Goal: Information Seeking & Learning: Find specific fact

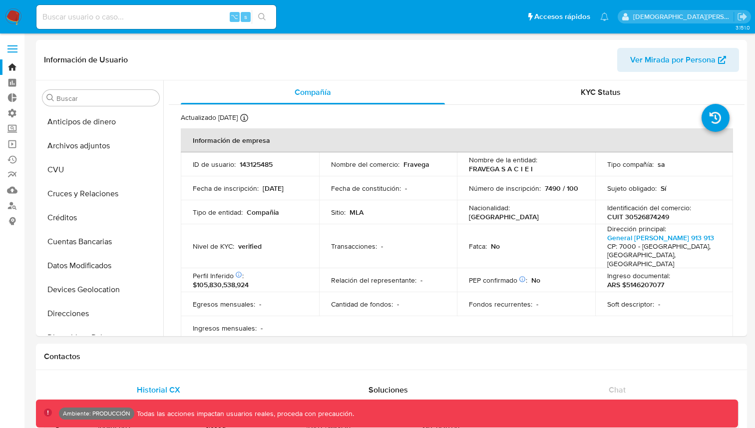
select select "10"
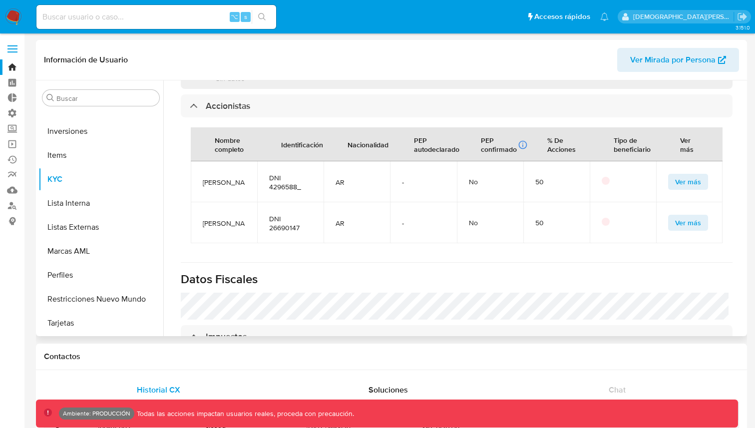
scroll to position [681, 0]
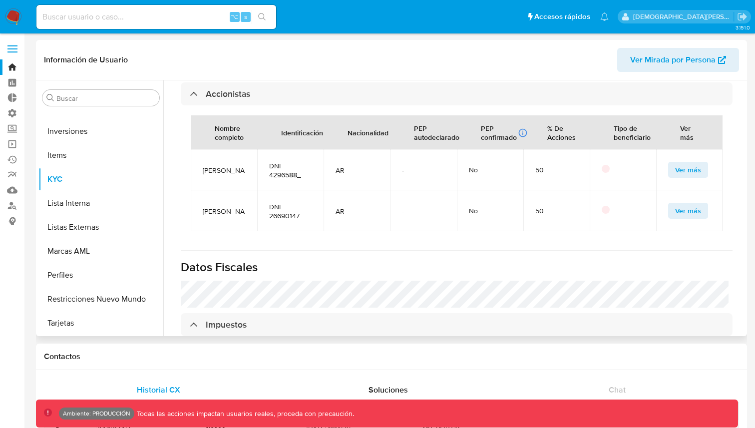
click at [275, 161] on span "DNI 4296588_" at bounding box center [290, 170] width 42 height 18
click at [279, 206] on span "DNI 26690147" at bounding box center [290, 211] width 42 height 18
click at [277, 205] on span "DNI 26690147" at bounding box center [290, 211] width 42 height 18
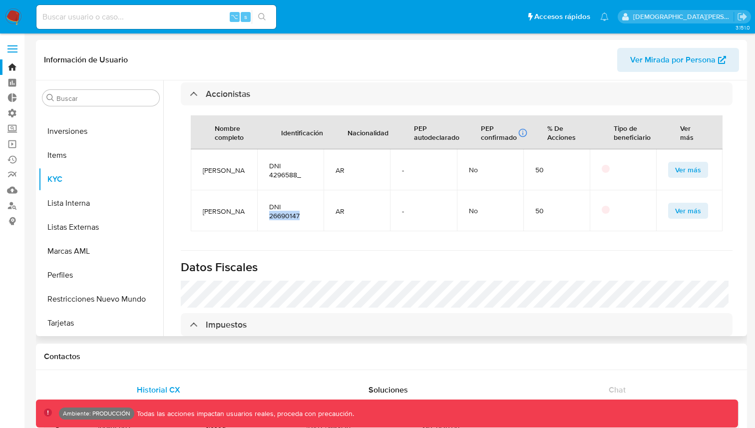
click at [277, 205] on span "DNI 26690147" at bounding box center [290, 211] width 42 height 18
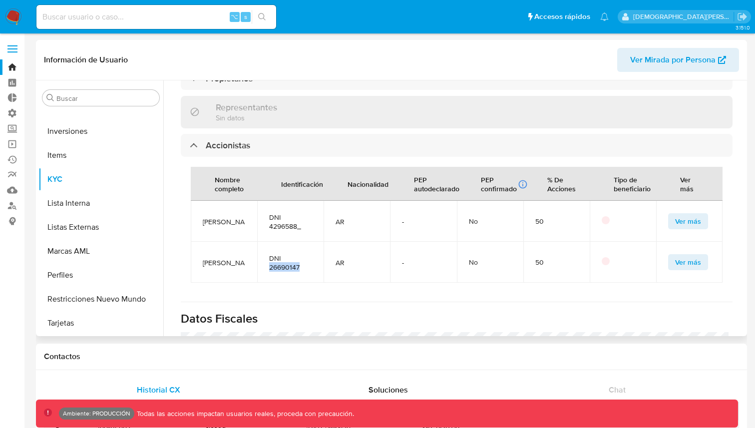
scroll to position [632, 0]
click at [280, 252] on span "DNI 26690147" at bounding box center [290, 261] width 42 height 18
click at [14, 46] on span at bounding box center [12, 45] width 10 height 1
click at [0, 0] on input "checkbox" at bounding box center [0, 0] width 0 height 0
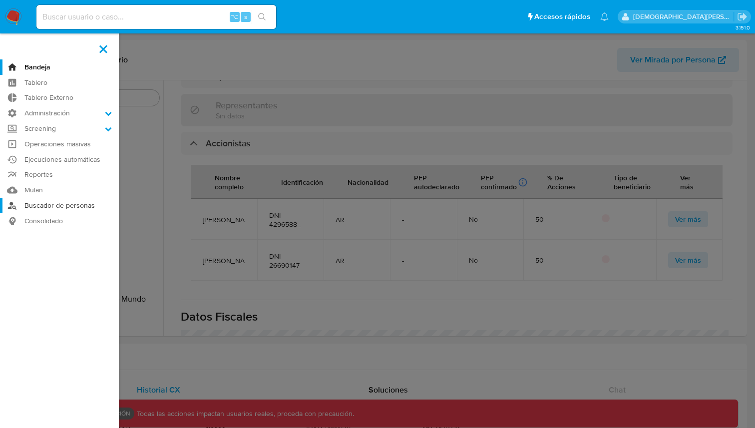
click at [54, 203] on link "Buscador de personas" at bounding box center [59, 205] width 119 height 15
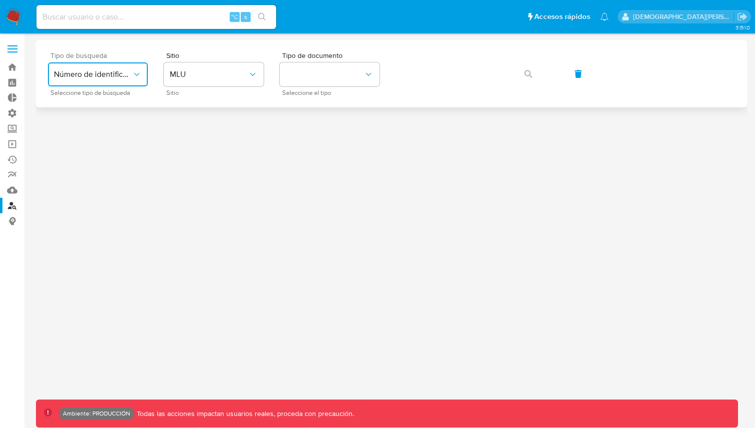
click at [103, 72] on span "Número de identificación" at bounding box center [93, 74] width 78 height 10
click at [189, 83] on button "MLU" at bounding box center [214, 74] width 100 height 24
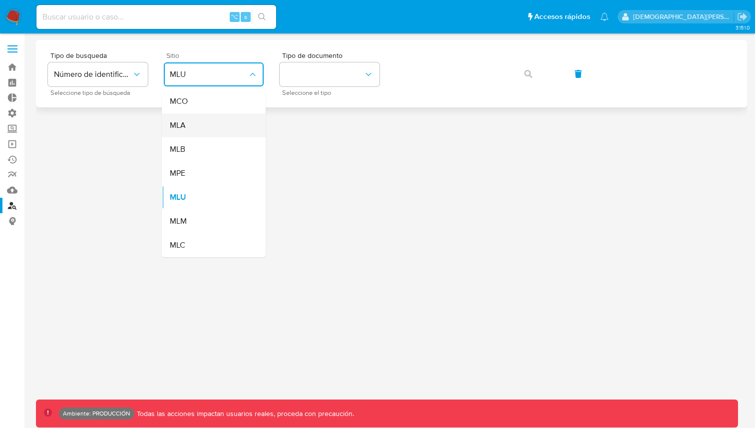
click at [195, 133] on div "MLA" at bounding box center [211, 125] width 82 height 24
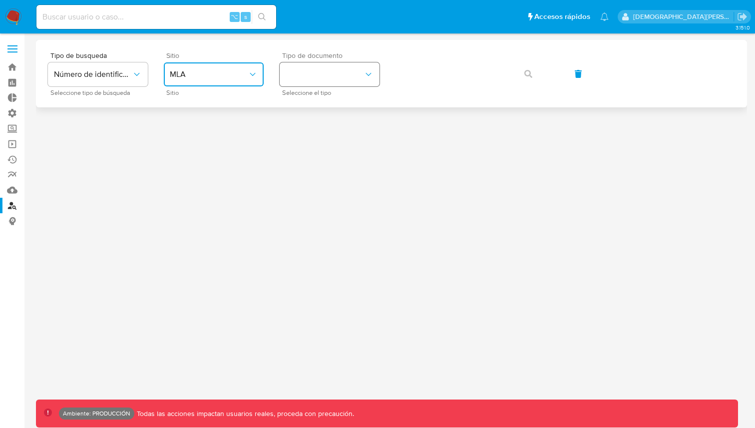
click at [297, 67] on button "identificationType" at bounding box center [330, 74] width 100 height 24
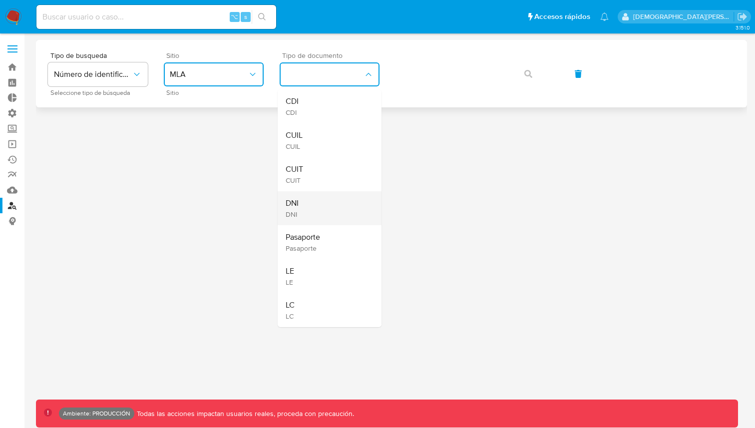
click at [317, 212] on div "DNI DNI" at bounding box center [327, 208] width 82 height 34
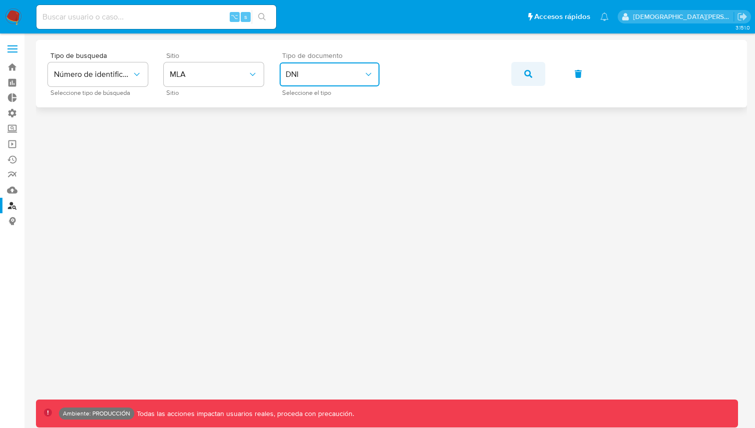
click at [529, 70] on icon "button" at bounding box center [528, 74] width 8 height 8
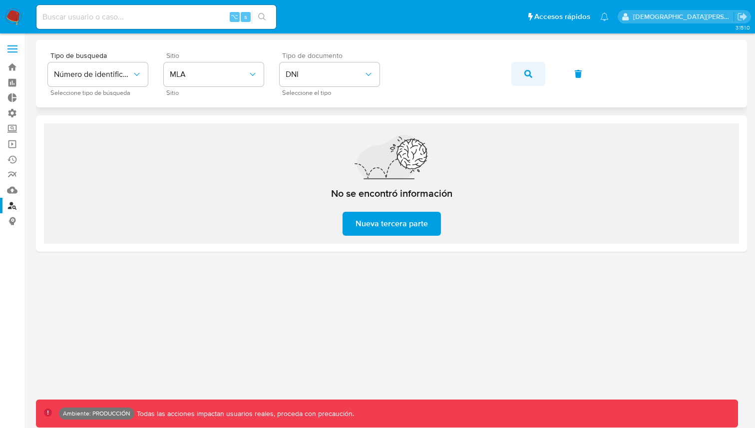
click at [523, 74] on button "button" at bounding box center [528, 74] width 34 height 24
click at [535, 81] on button "button" at bounding box center [528, 74] width 34 height 24
click at [529, 77] on icon "button" at bounding box center [528, 74] width 8 height 8
click at [525, 70] on icon "button" at bounding box center [528, 74] width 8 height 8
click at [522, 74] on button "button" at bounding box center [528, 74] width 34 height 24
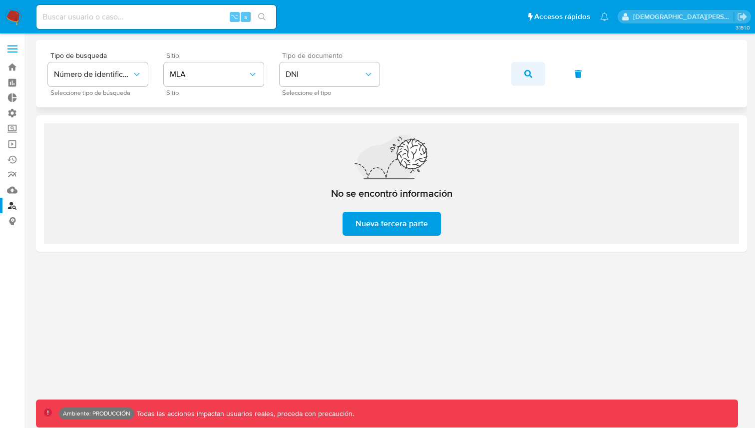
click at [537, 71] on button "button" at bounding box center [528, 74] width 34 height 24
click at [530, 76] on icon "button" at bounding box center [528, 74] width 8 height 8
click at [541, 69] on button "button" at bounding box center [528, 74] width 34 height 24
click at [185, 74] on span "MLA" at bounding box center [209, 74] width 78 height 10
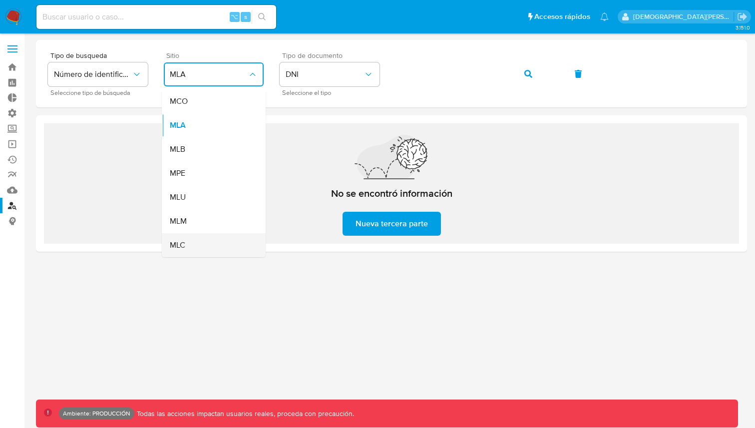
click at [197, 238] on div "MLC" at bounding box center [211, 245] width 82 height 24
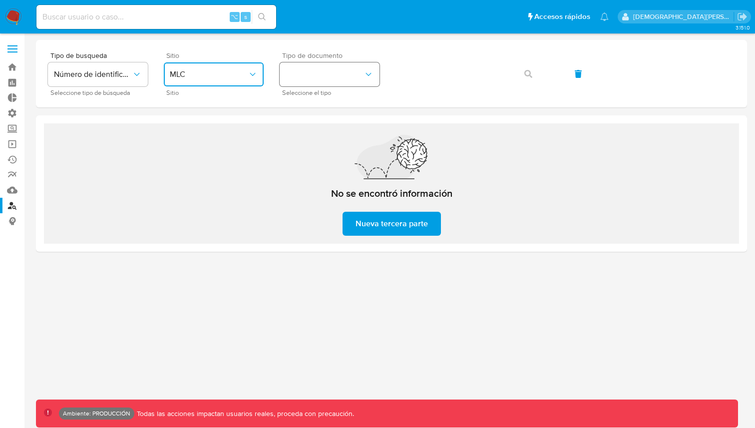
click at [329, 77] on button "identificationType" at bounding box center [330, 74] width 100 height 24
click at [326, 95] on div "RUT RUT" at bounding box center [327, 106] width 82 height 34
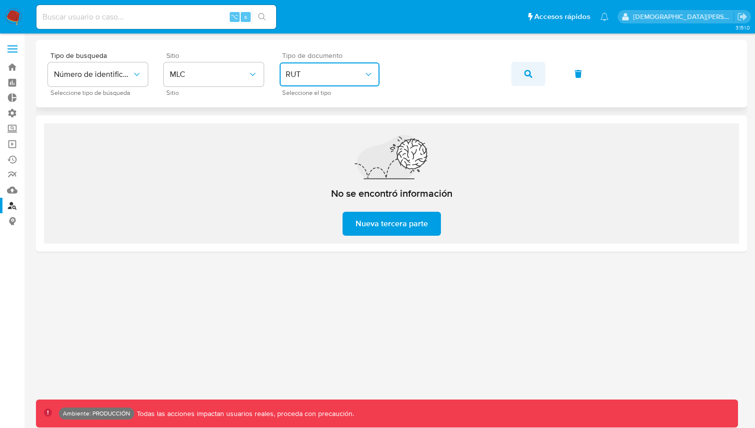
click at [525, 78] on span "button" at bounding box center [528, 74] width 8 height 22
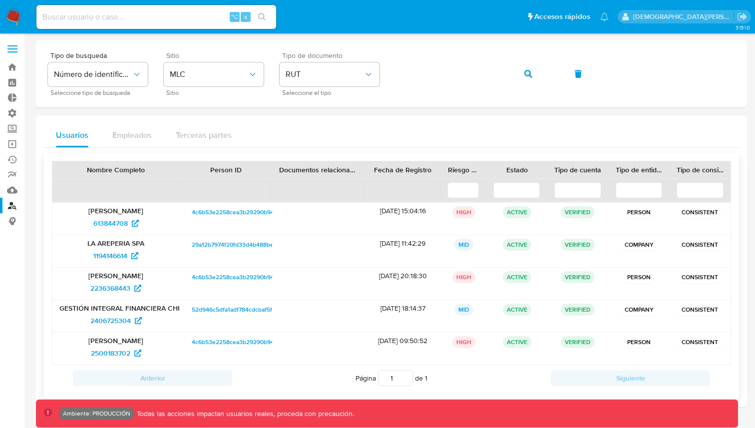
click at [332, 153] on div "Nombre Completo Person ID Documentos relacionados Fecha de Registro Riesgo PLD …" at bounding box center [391, 276] width 695 height 246
click at [221, 211] on span "4c6b53e2258cea3b29290b94e5589556" at bounding box center [247, 212] width 110 height 12
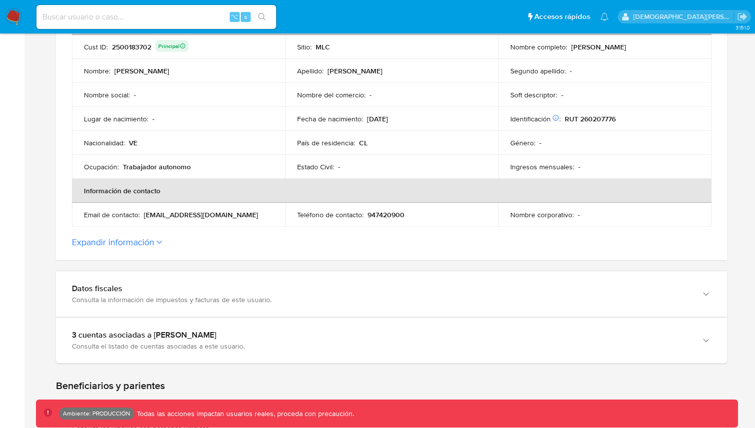
scroll to position [503, 0]
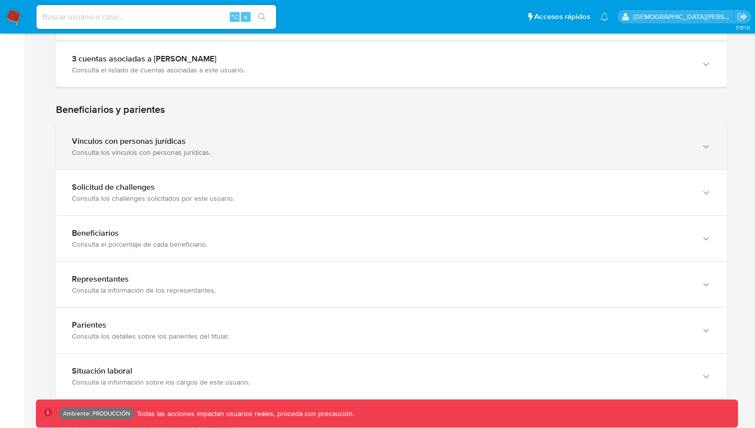
click at [223, 139] on div "Vínculos con personas jurídicas" at bounding box center [381, 141] width 619 height 10
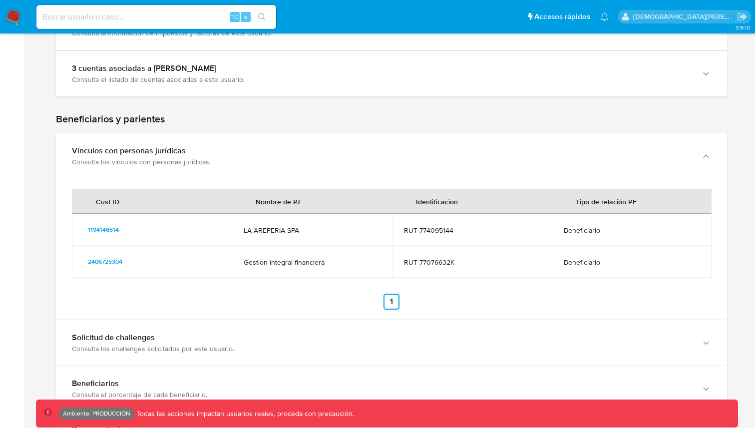
scroll to position [494, 0]
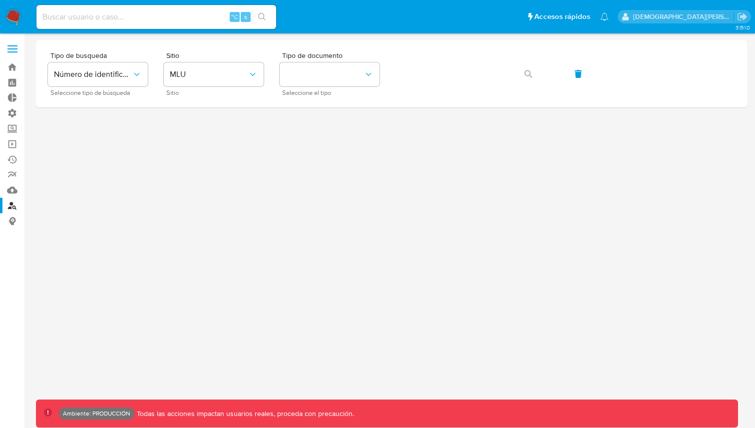
click at [136, 17] on input at bounding box center [156, 16] width 240 height 13
type input "fravega"
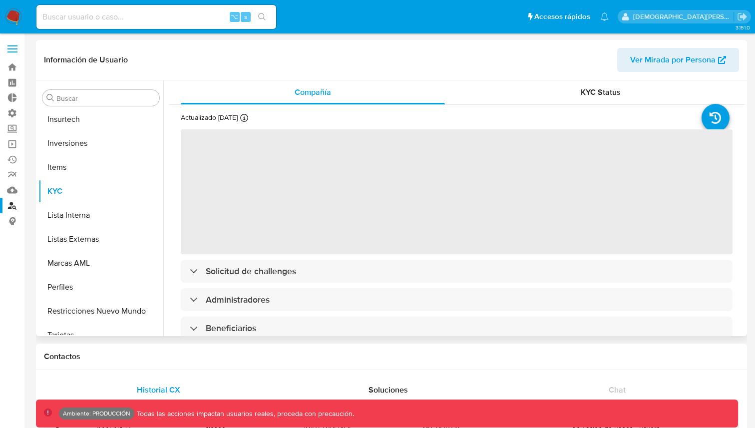
scroll to position [446, 0]
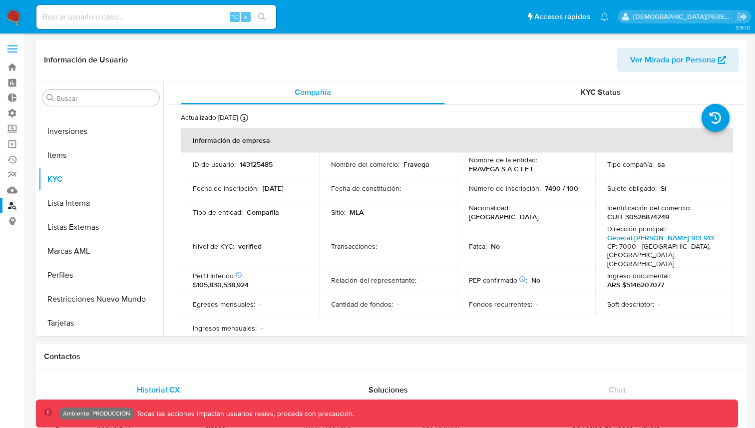
select select "10"
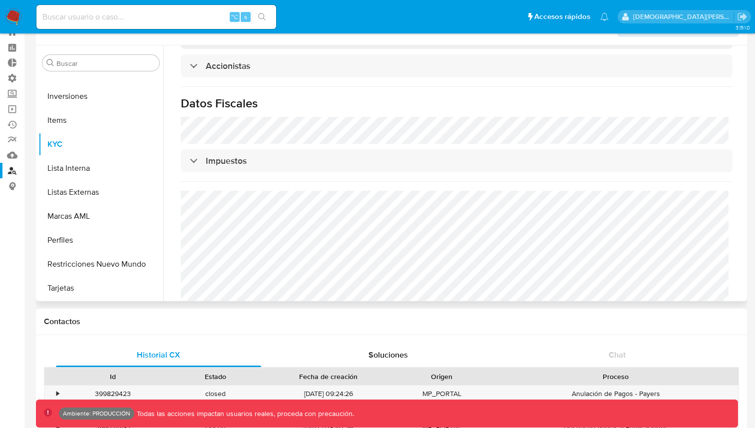
scroll to position [0, 0]
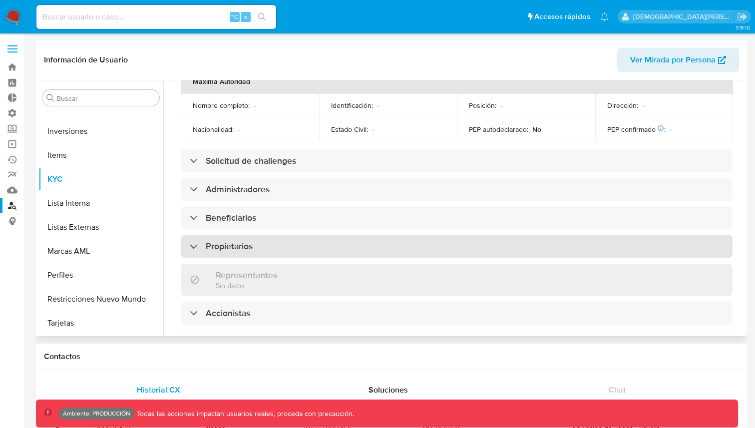
click at [226, 235] on div "Propietarios" at bounding box center [457, 246] width 552 height 23
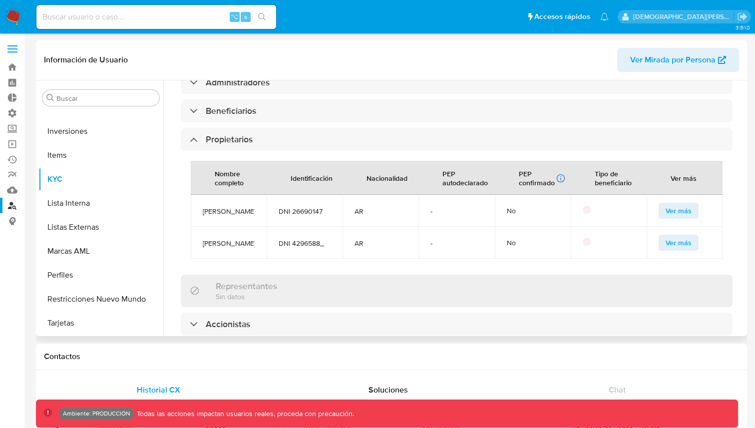
scroll to position [569, 0]
click at [301, 206] on span "DNI 26690147" at bounding box center [305, 210] width 52 height 9
click at [311, 238] on span "DNI 4296588_" at bounding box center [305, 242] width 52 height 9
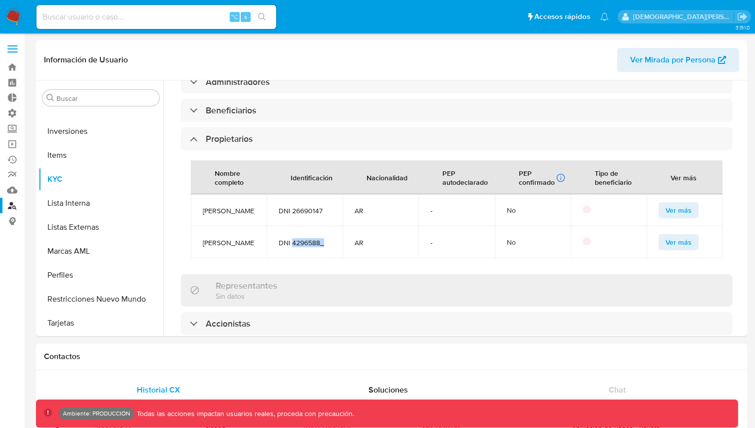
copy span "4296588_"
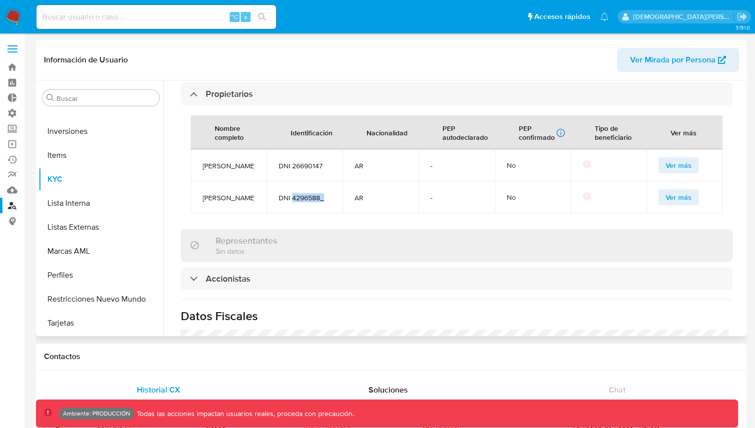
scroll to position [623, 0]
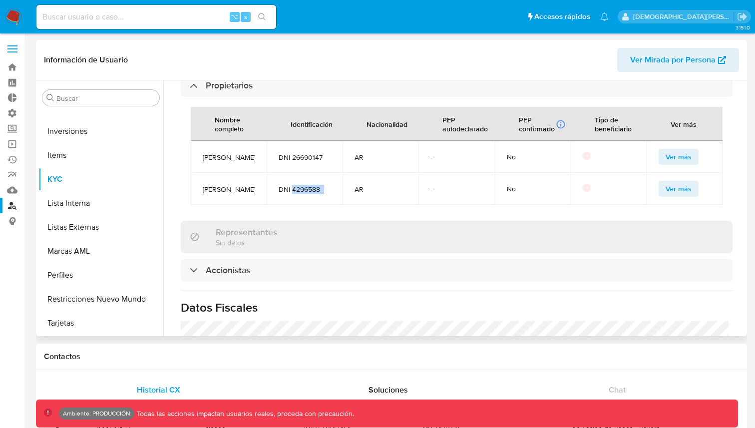
click at [318, 185] on span "DNI 4296588_" at bounding box center [305, 189] width 52 height 9
drag, startPoint x: 318, startPoint y: 184, endPoint x: 291, endPoint y: 184, distance: 27.5
click at [291, 185] on span "DNI 4296588_" at bounding box center [305, 189] width 52 height 9
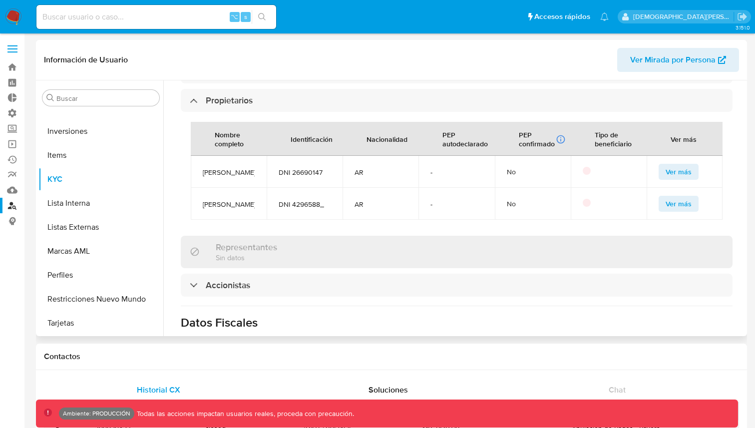
click at [309, 156] on td "DNI 26690147" at bounding box center [305, 172] width 76 height 32
click at [305, 168] on span "DNI 26690147" at bounding box center [305, 172] width 52 height 9
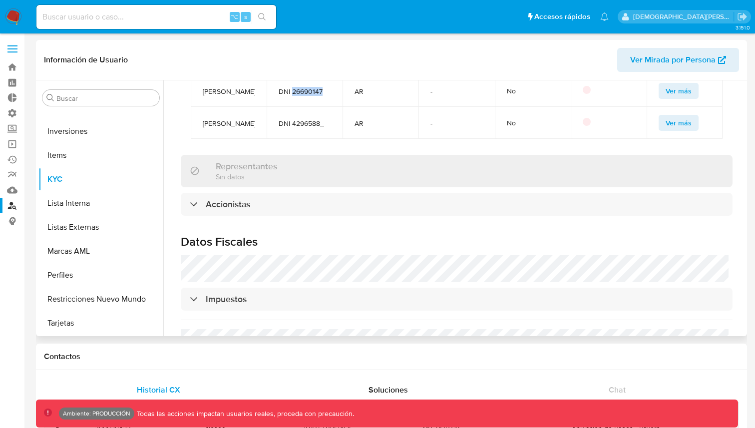
scroll to position [690, 0]
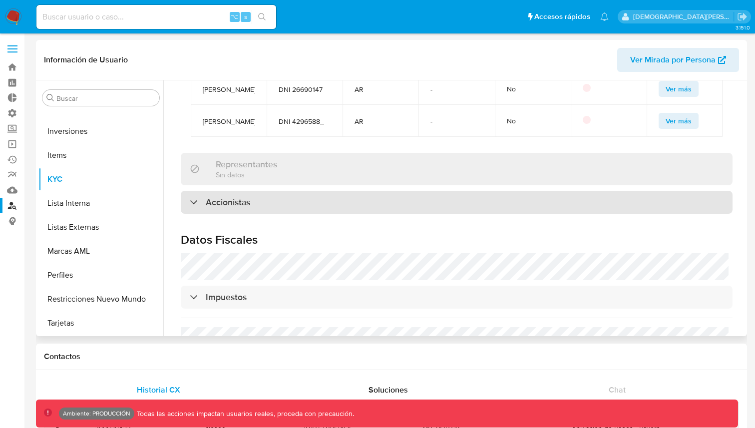
click at [302, 194] on div "Accionistas" at bounding box center [457, 202] width 552 height 23
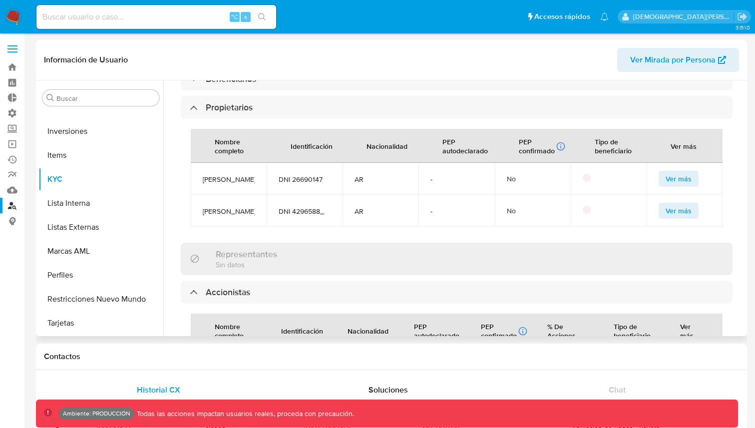
scroll to position [504, 0]
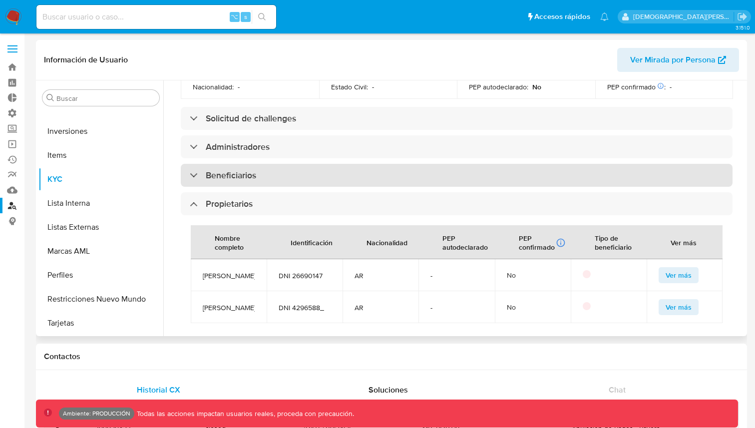
click at [284, 164] on div "Beneficiarios" at bounding box center [457, 175] width 552 height 23
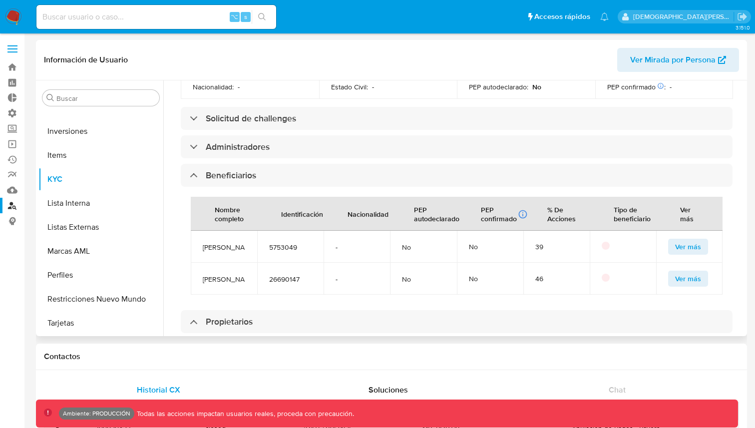
click at [276, 243] on span "5753049" at bounding box center [290, 247] width 42 height 9
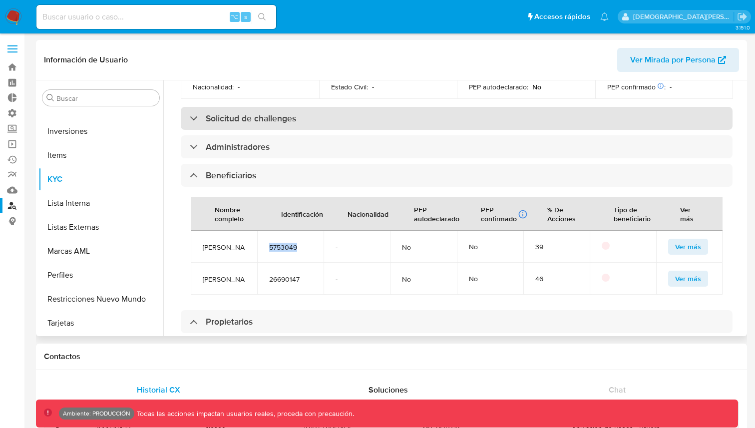
copy span "5753049"
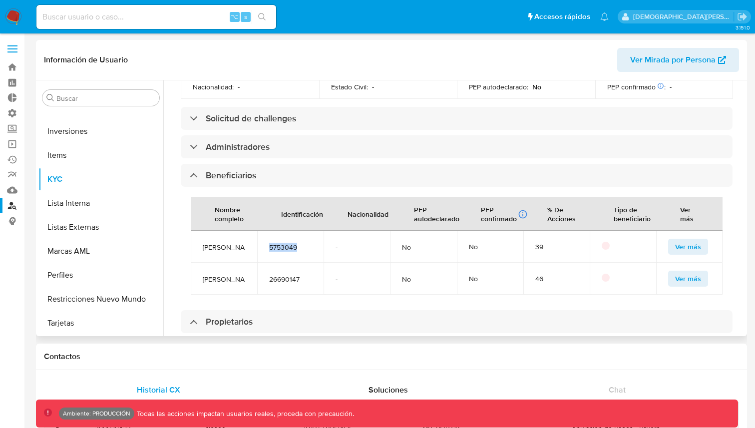
click at [288, 242] on td "5753049" at bounding box center [290, 247] width 66 height 32
click at [283, 243] on span "5753049" at bounding box center [290, 247] width 42 height 9
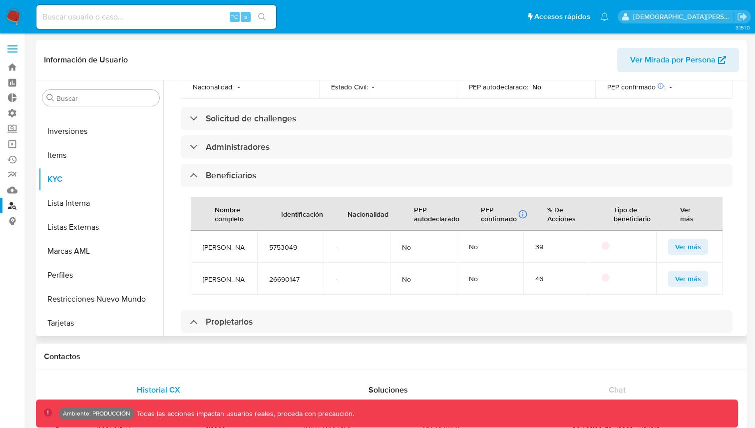
click at [282, 280] on span "26690147" at bounding box center [290, 279] width 42 height 9
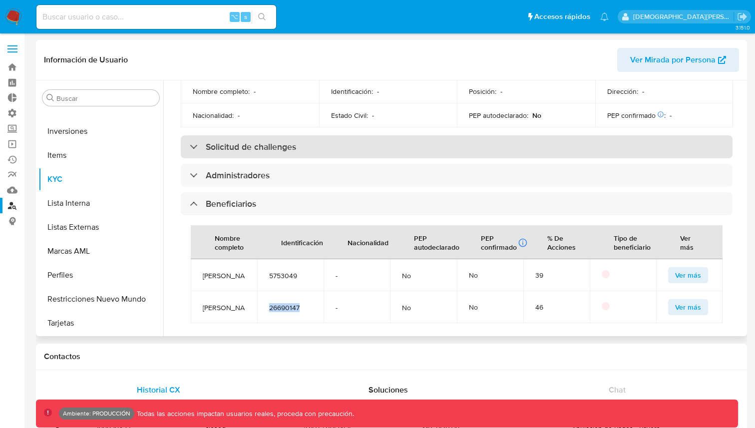
scroll to position [471, 0]
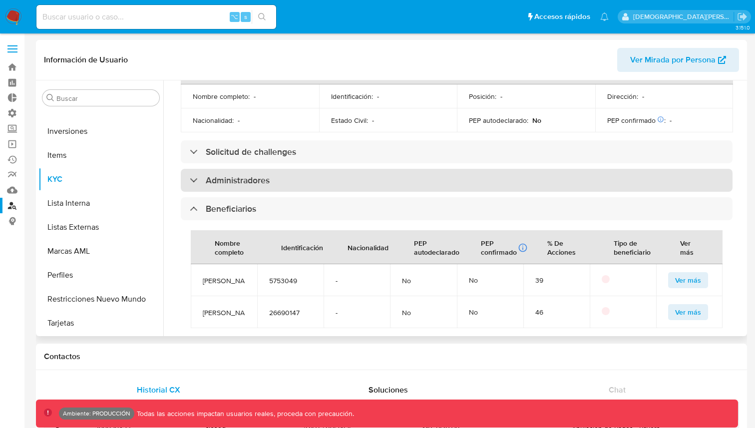
click at [278, 169] on div "Administradores" at bounding box center [457, 180] width 552 height 23
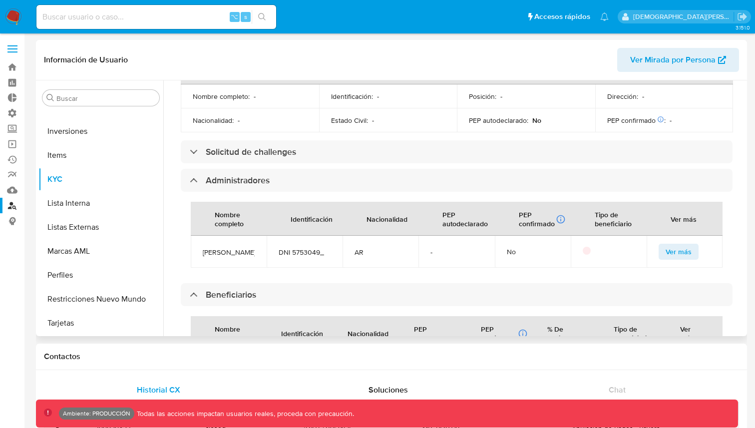
click at [298, 248] on span "DNI 5753049_" at bounding box center [305, 252] width 52 height 9
click at [298, 247] on td "DNI 5753049_" at bounding box center [305, 252] width 76 height 32
click at [298, 248] on span "DNI 5753049_" at bounding box center [305, 252] width 52 height 9
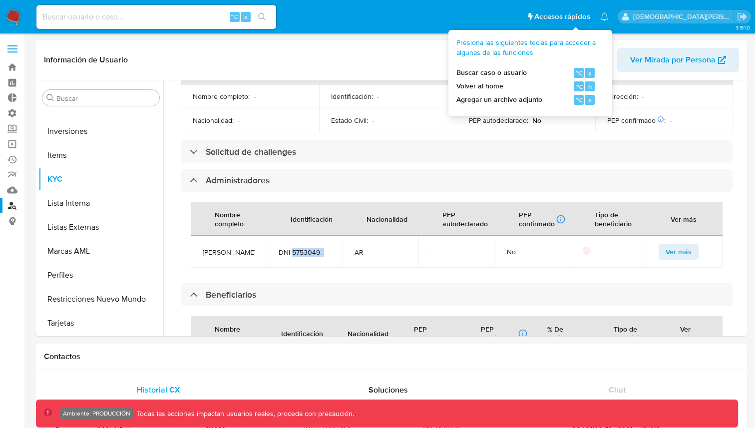
copy span "5753049_"
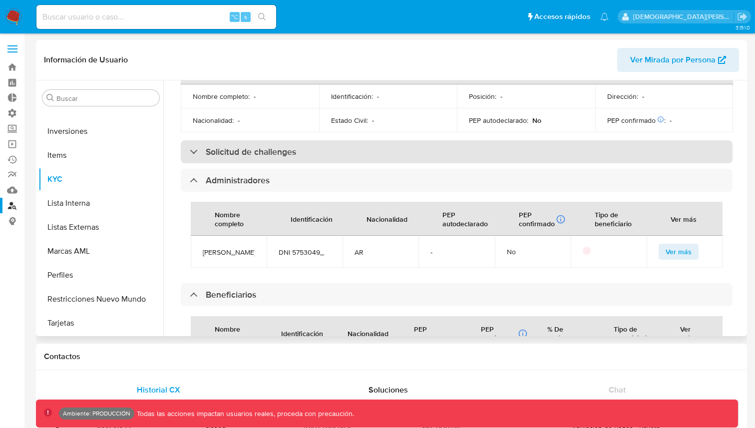
click at [299, 140] on div "Solicitud de challenges" at bounding box center [457, 151] width 552 height 23
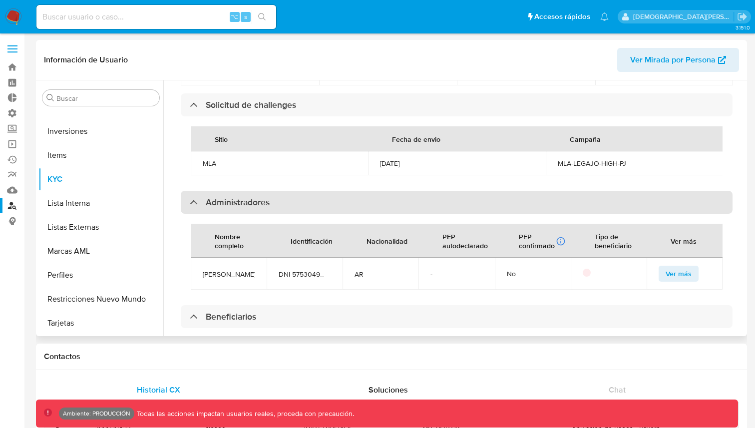
scroll to position [630, 0]
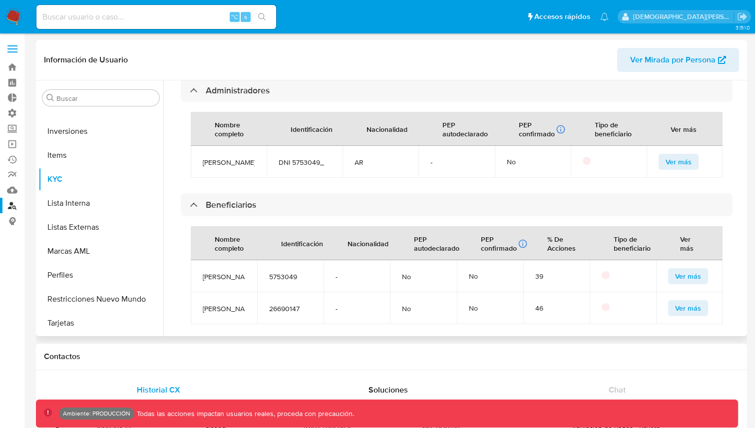
click at [311, 161] on span "DNI 5753049_" at bounding box center [305, 162] width 52 height 9
copy span "5753049_"
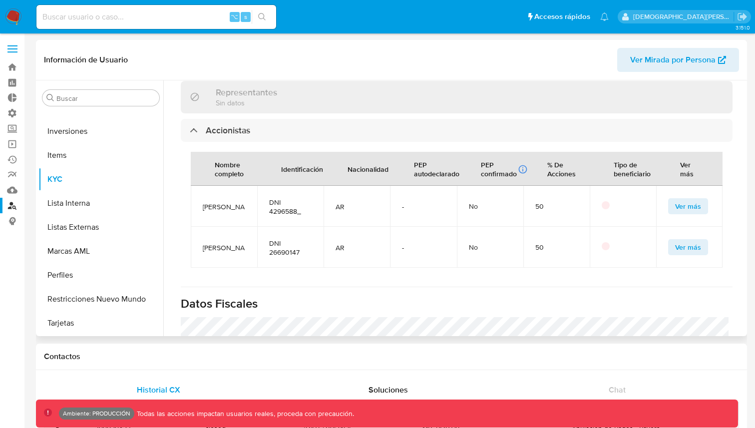
scroll to position [1069, 0]
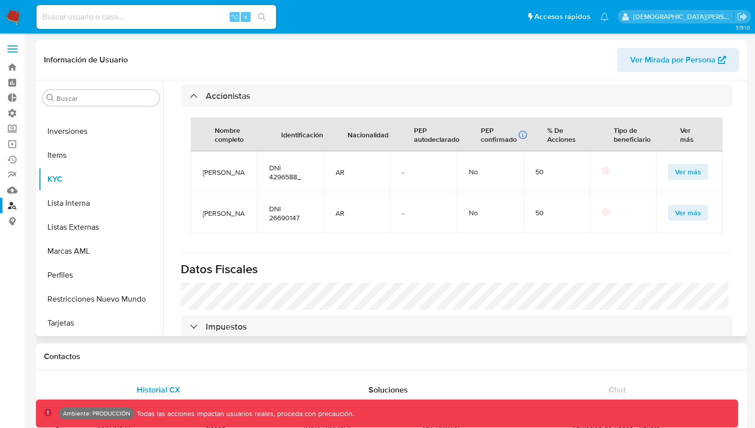
click at [326, 79] on div "Representantes Sin datos" at bounding box center [457, 62] width 552 height 32
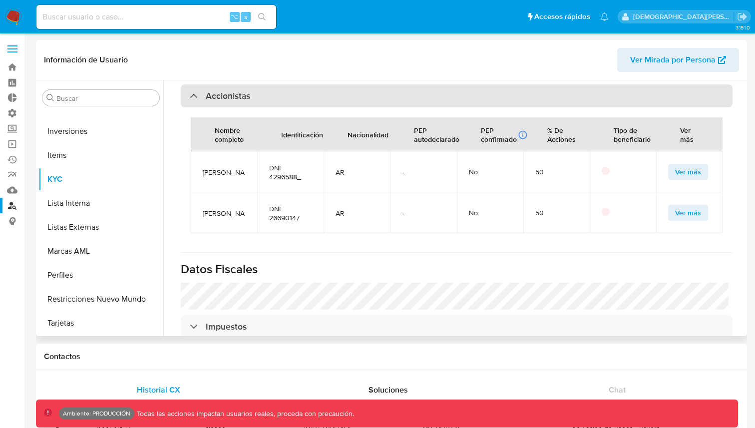
click at [326, 107] on div "Accionistas" at bounding box center [457, 95] width 552 height 23
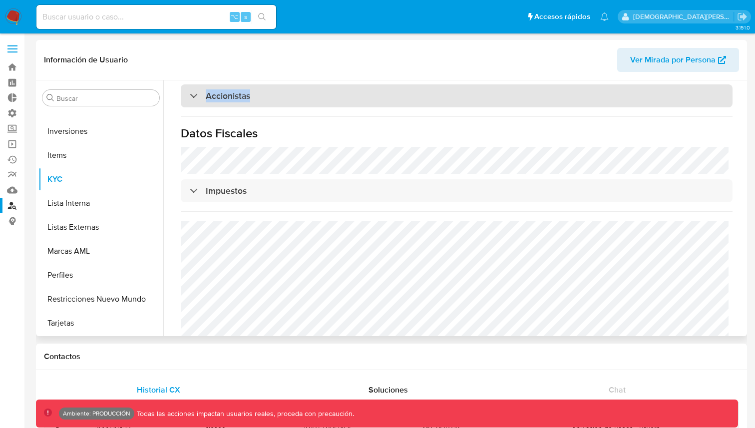
click at [326, 107] on div "Accionistas" at bounding box center [457, 95] width 552 height 23
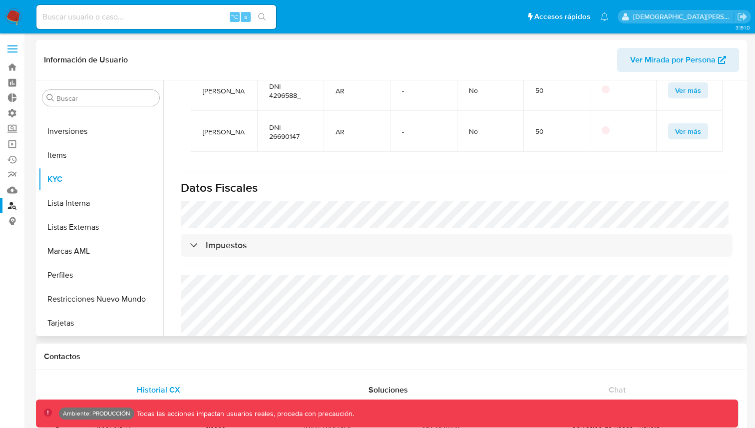
scroll to position [1205, 0]
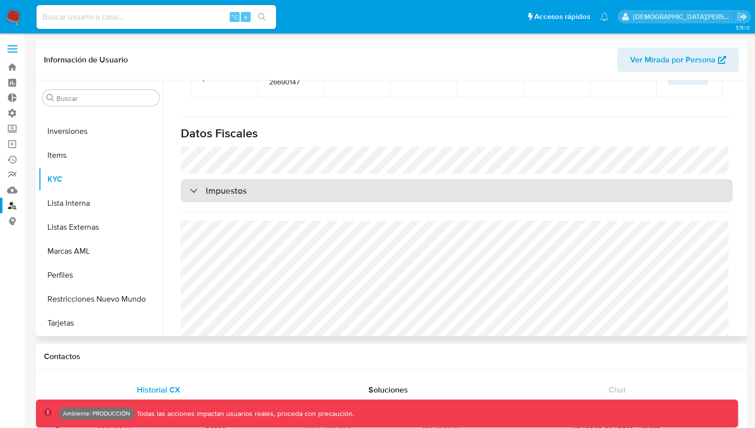
click at [318, 202] on div "Impuestos" at bounding box center [457, 190] width 552 height 23
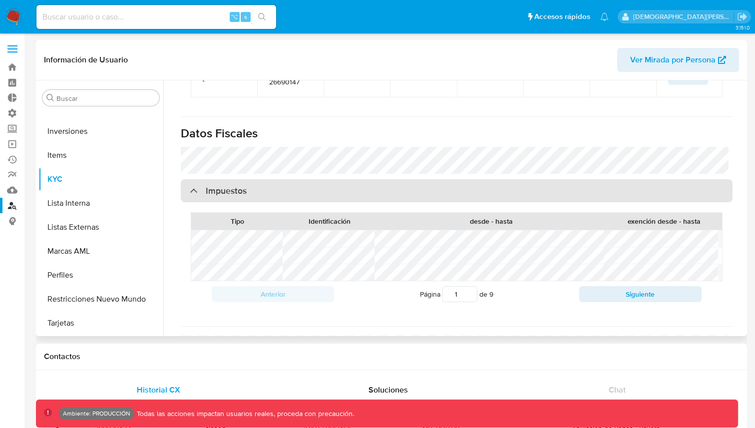
click at [307, 202] on div "Impuestos" at bounding box center [457, 190] width 552 height 23
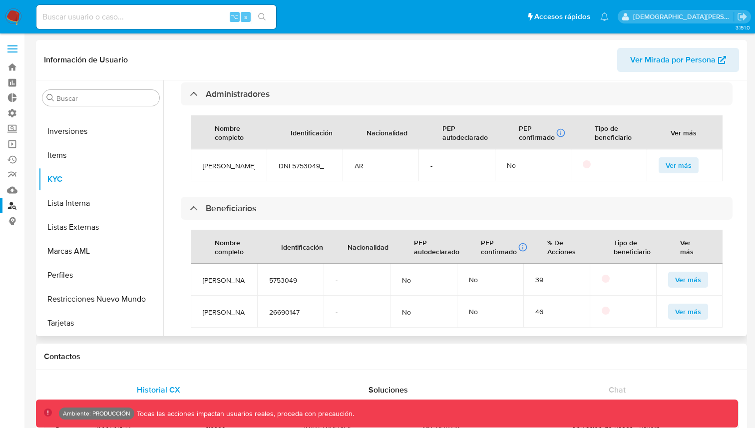
scroll to position [721, 0]
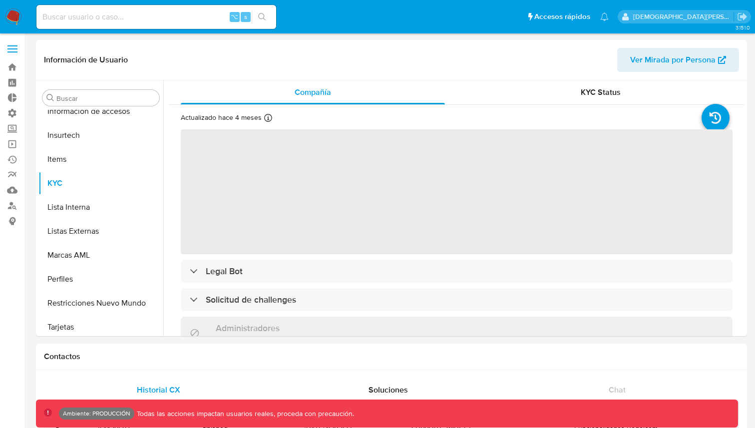
scroll to position [398, 0]
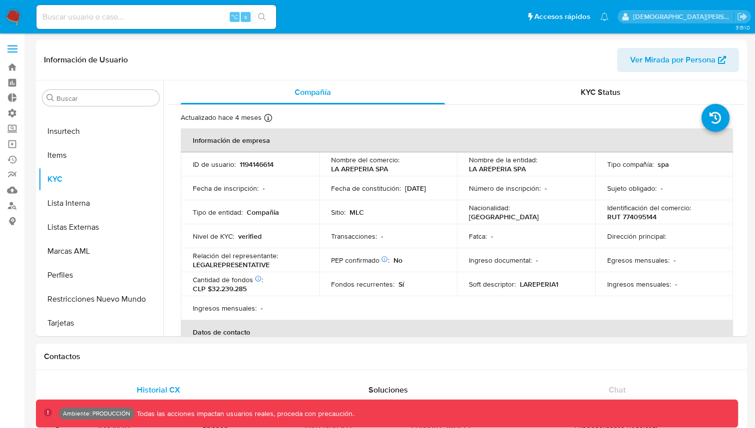
select select "10"
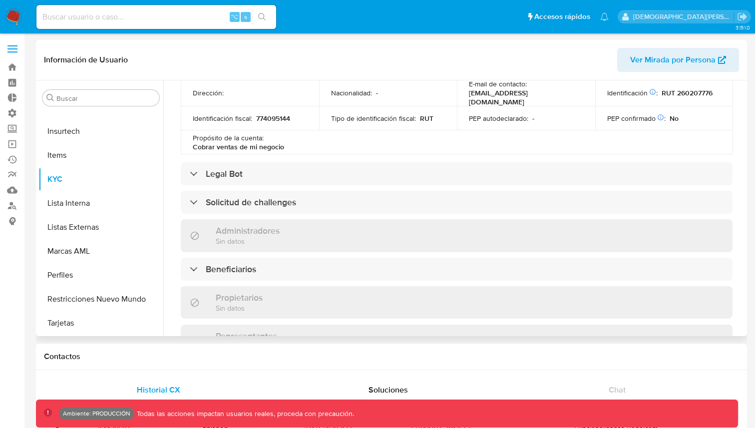
scroll to position [450, 0]
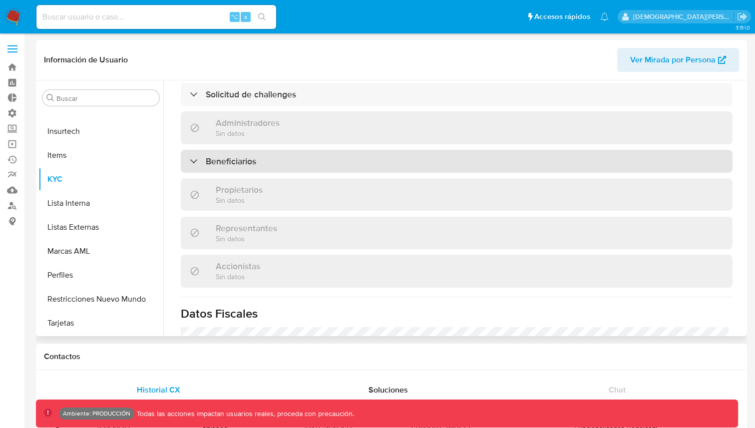
click at [430, 150] on div "Beneficiarios" at bounding box center [457, 161] width 552 height 23
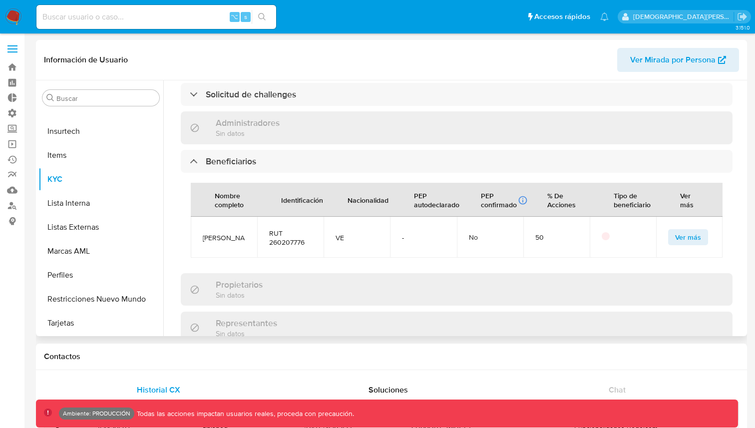
click at [277, 240] on span "RUT 260207776" at bounding box center [290, 238] width 42 height 18
copy span "260207776"
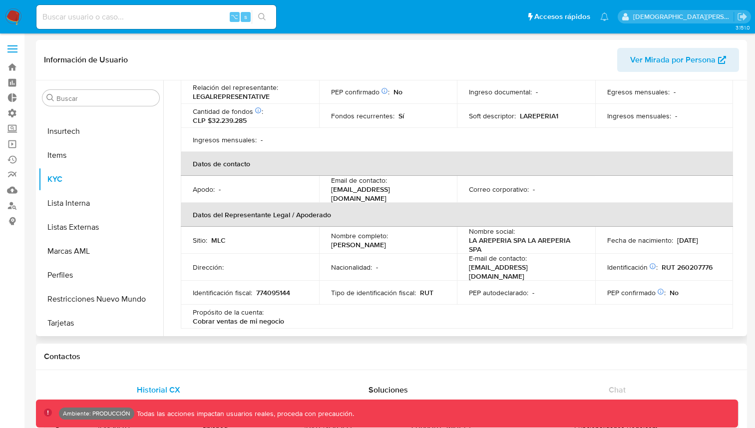
scroll to position [0, 0]
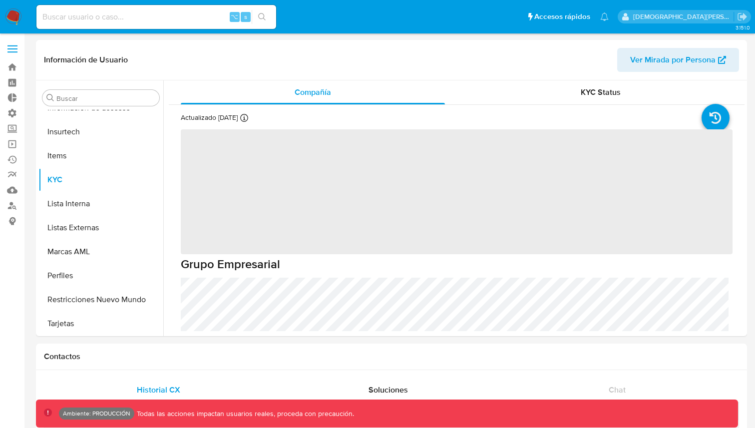
scroll to position [398, 0]
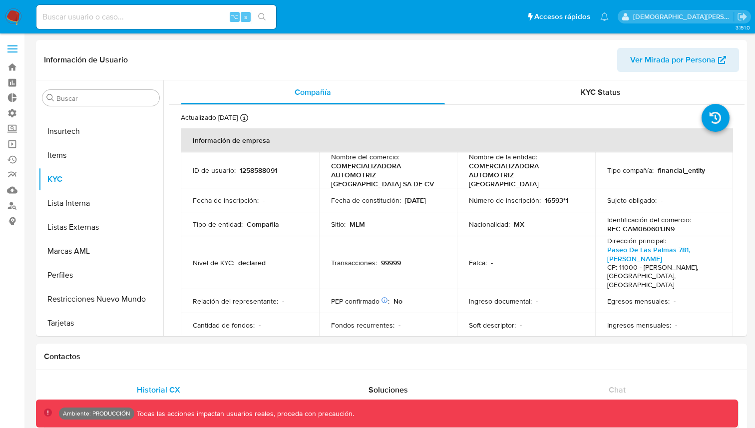
select select "10"
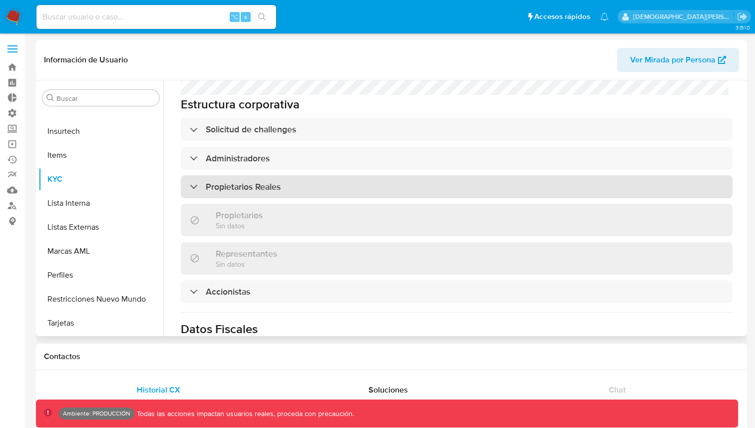
scroll to position [599, 0]
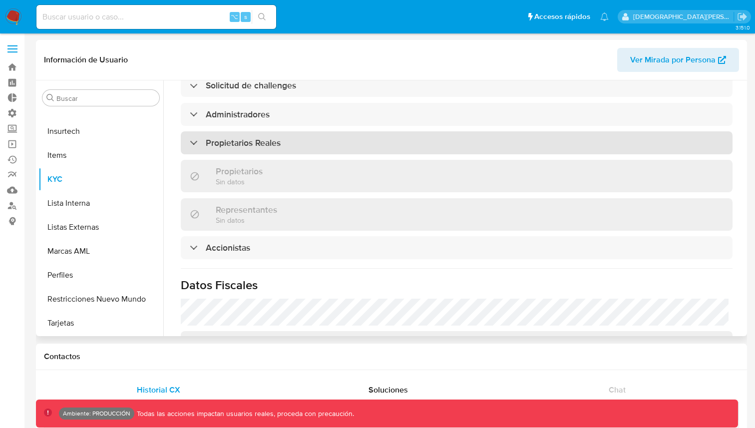
click at [264, 137] on h3 "Propietarios Reales" at bounding box center [243, 142] width 75 height 11
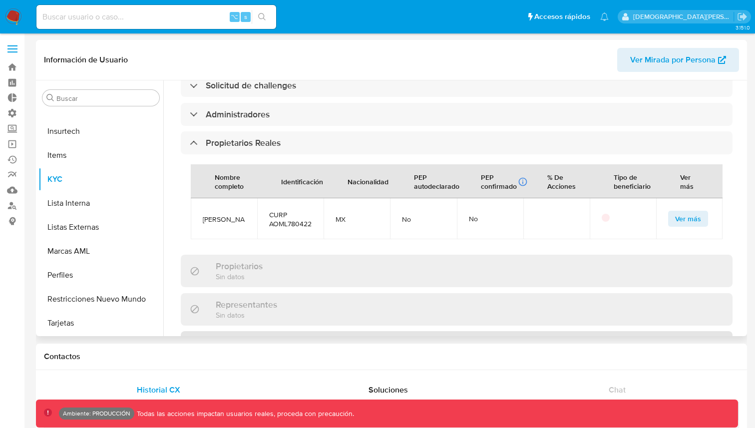
click at [229, 337] on h3 "Accionistas" at bounding box center [228, 342] width 44 height 11
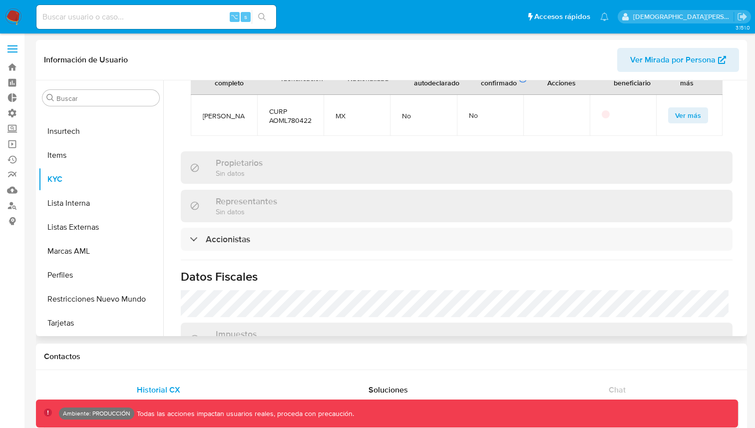
scroll to position [721, 0]
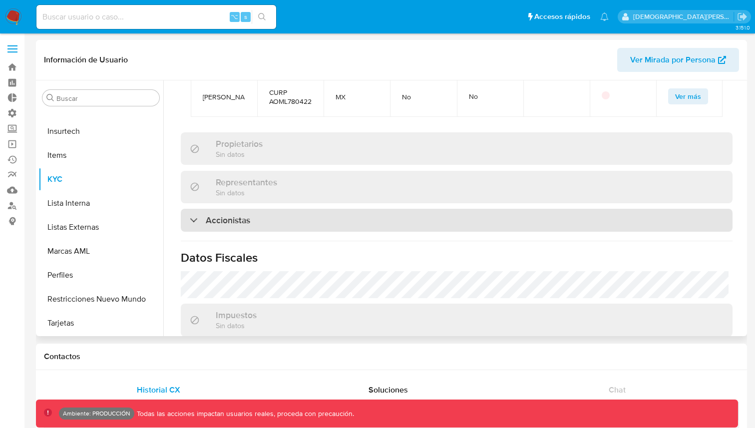
click at [252, 218] on div "Accionistas" at bounding box center [457, 220] width 552 height 23
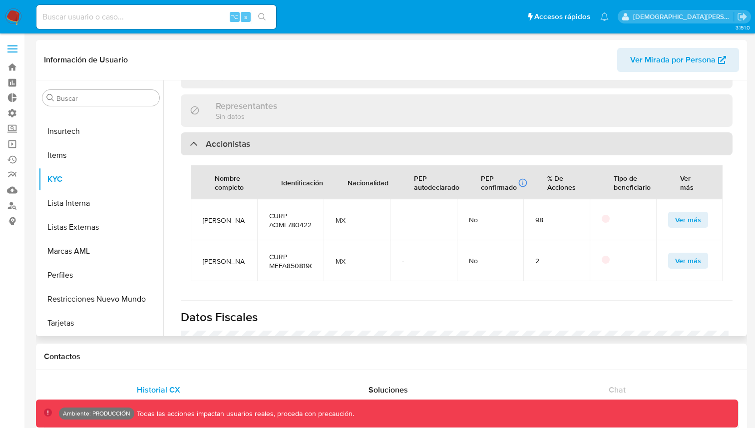
scroll to position [816, 0]
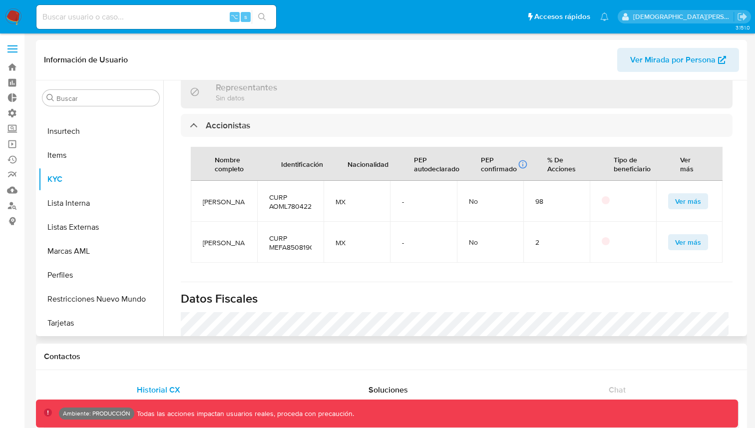
click at [277, 193] on span "CURP AOML7804226W9" at bounding box center [290, 202] width 42 height 18
click at [279, 204] on span "CURP AOML7804226W9" at bounding box center [290, 202] width 42 height 18
copy span "AOML7804226W9"
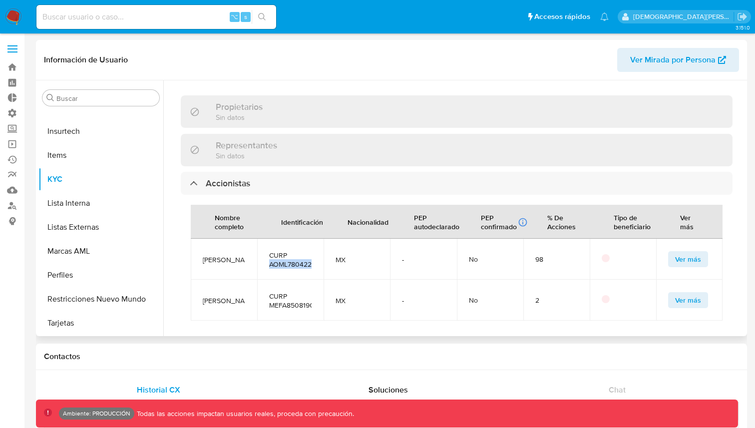
scroll to position [9, 0]
click at [285, 308] on td "CURP MEFA850819C95" at bounding box center [290, 300] width 66 height 41
click at [285, 305] on span "CURP MEFA850819C95" at bounding box center [290, 301] width 42 height 18
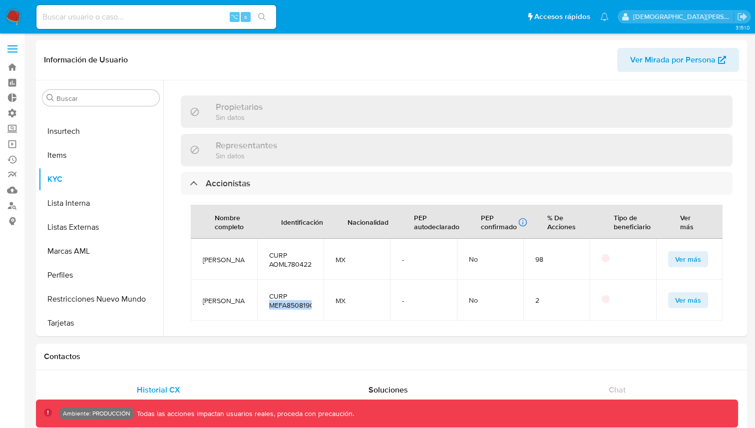
copy span "MEFA850819C95"
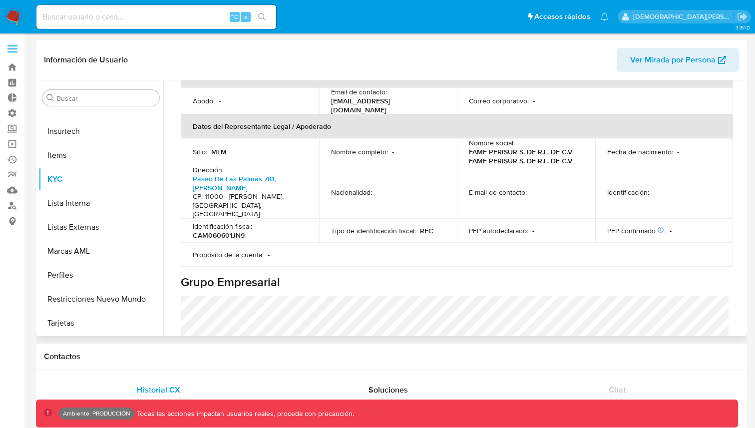
scroll to position [273, 0]
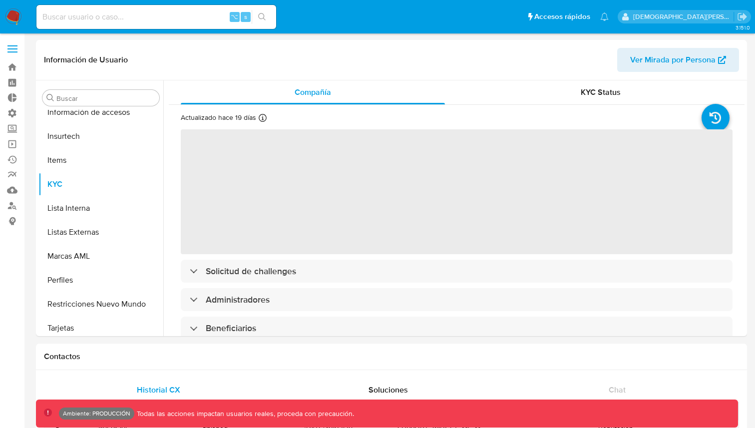
scroll to position [422, 0]
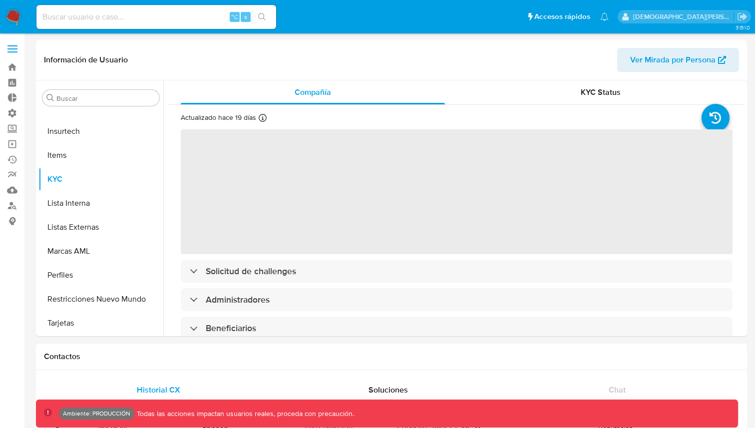
select select "10"
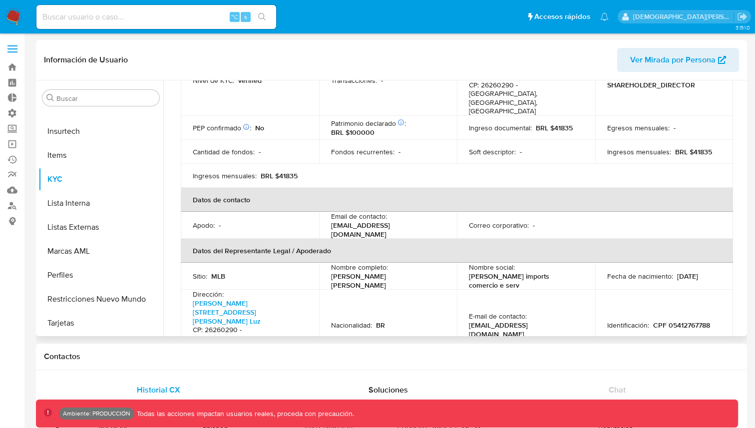
scroll to position [355, 0]
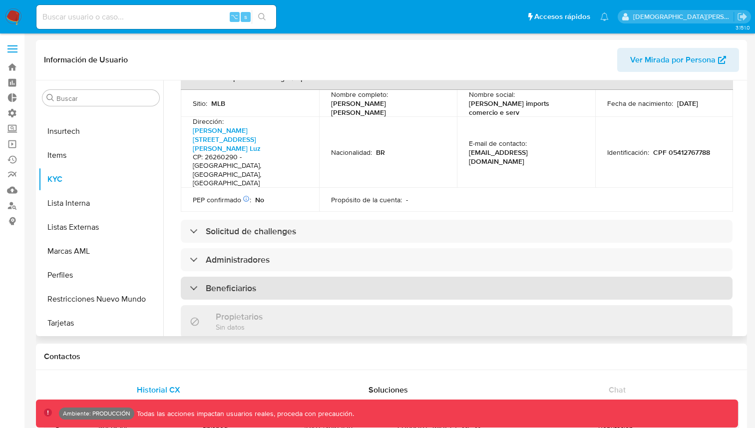
click at [310, 277] on div "Beneficiarios" at bounding box center [457, 288] width 552 height 23
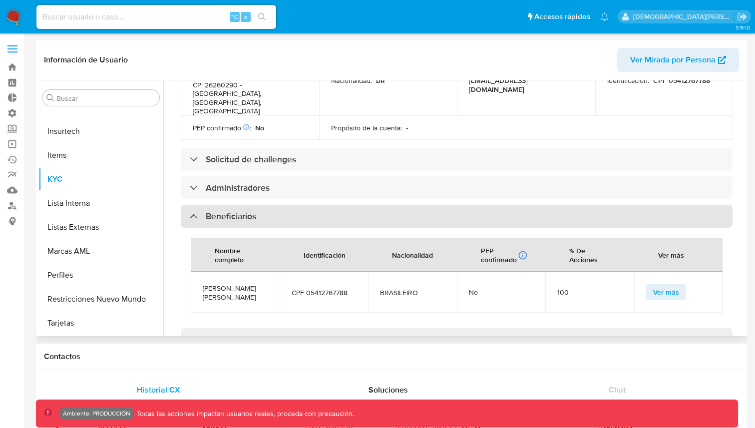
scroll to position [450, 0]
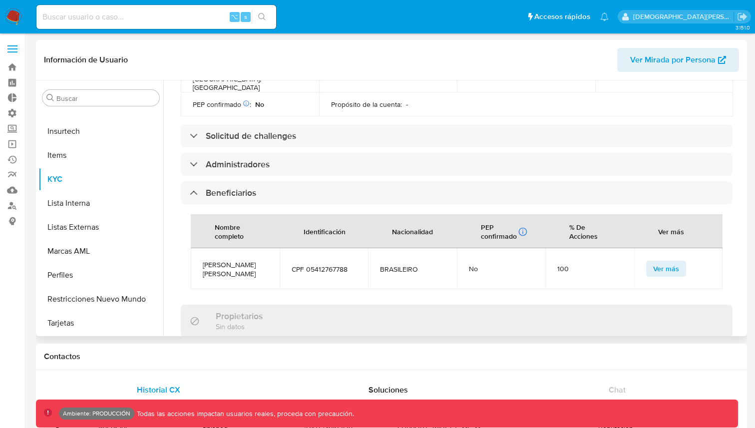
click at [241, 260] on span "[PERSON_NAME] [PERSON_NAME]" at bounding box center [235, 269] width 65 height 18
click at [212, 260] on span "[PERSON_NAME] [PERSON_NAME]" at bounding box center [235, 269] width 65 height 18
drag, startPoint x: 212, startPoint y: 188, endPoint x: 253, endPoint y: 194, distance: 40.8
click at [253, 260] on span "[PERSON_NAME] [PERSON_NAME]" at bounding box center [235, 269] width 65 height 18
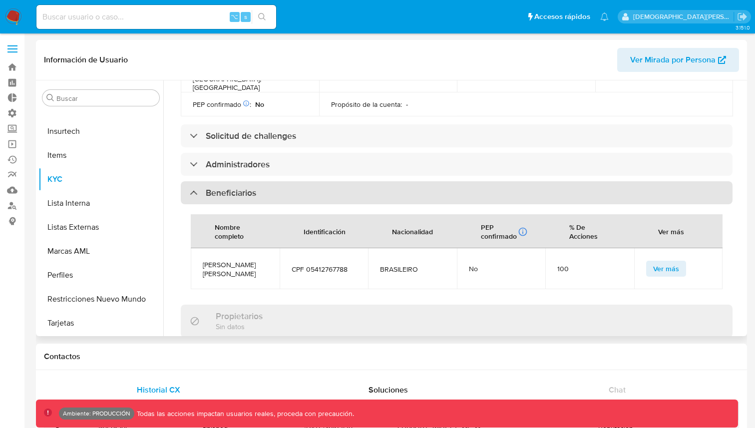
copy span "[PERSON_NAME] [PERSON_NAME]"
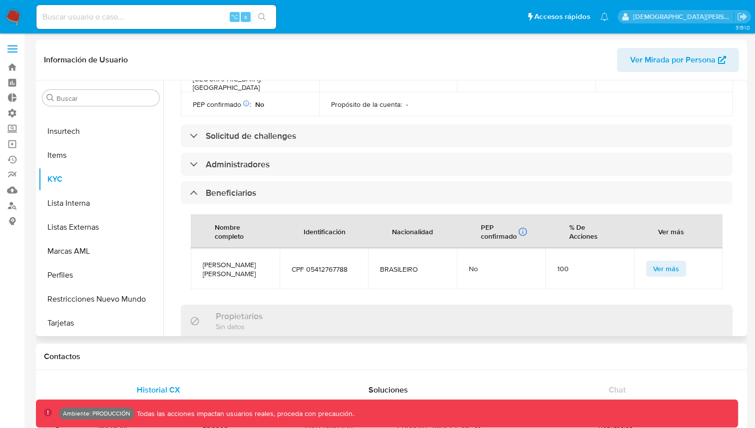
click at [317, 265] on span "CPF 05412767788" at bounding box center [324, 269] width 65 height 9
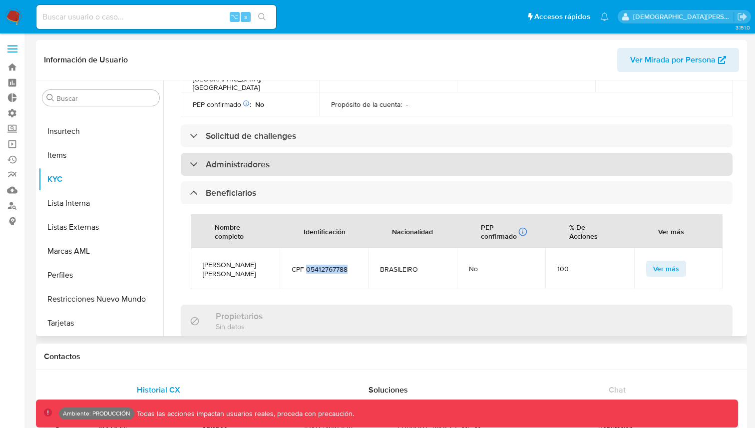
copy span "05412767788"
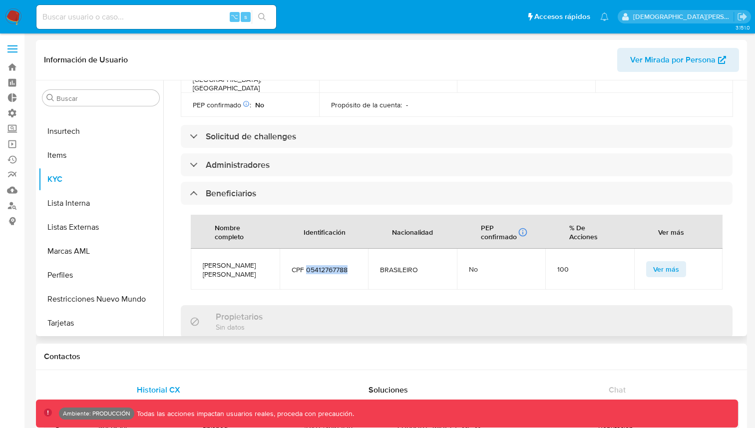
scroll to position [463, 0]
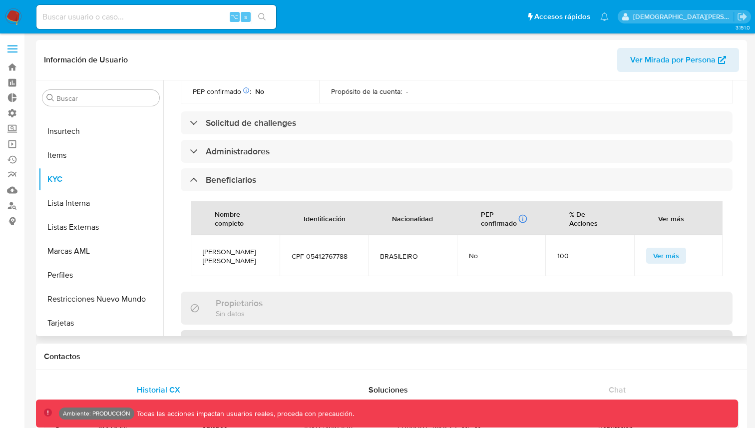
click at [364, 330] on div "Representantes" at bounding box center [457, 341] width 552 height 23
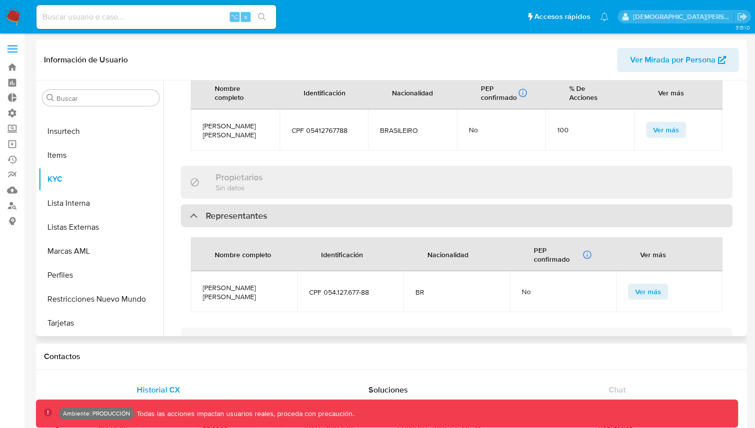
scroll to position [636, 0]
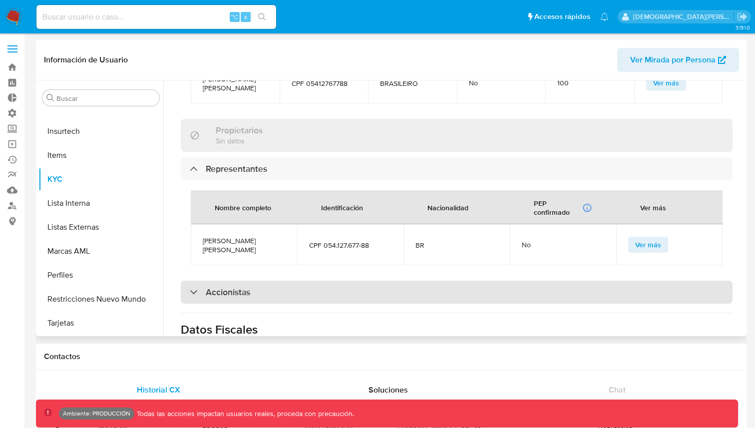
click at [343, 281] on div "Accionistas" at bounding box center [457, 292] width 552 height 23
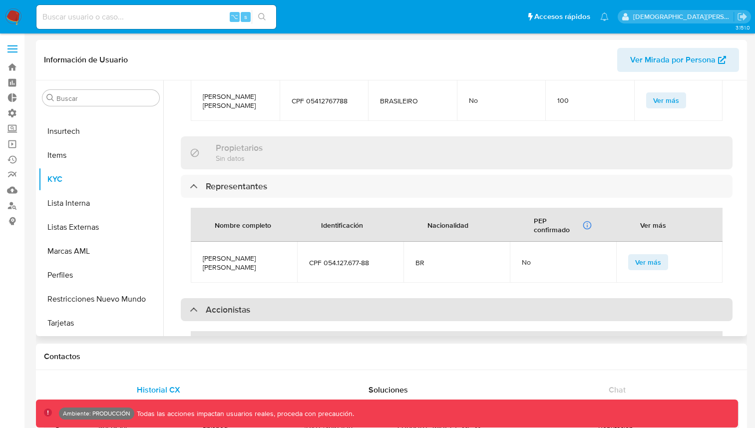
scroll to position [617, 0]
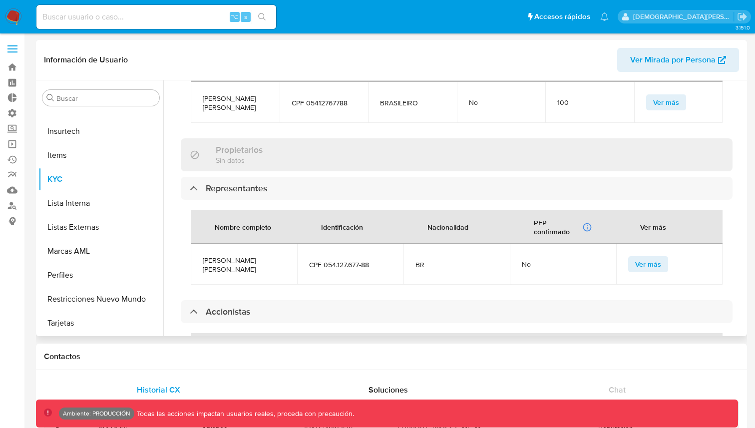
click at [334, 260] on span "CPF 054.127.677-88" at bounding box center [350, 264] width 82 height 9
drag, startPoint x: 334, startPoint y: 188, endPoint x: 368, endPoint y: 192, distance: 34.2
click at [368, 260] on span "CPF 054.127.677-88" at bounding box center [350, 264] width 82 height 9
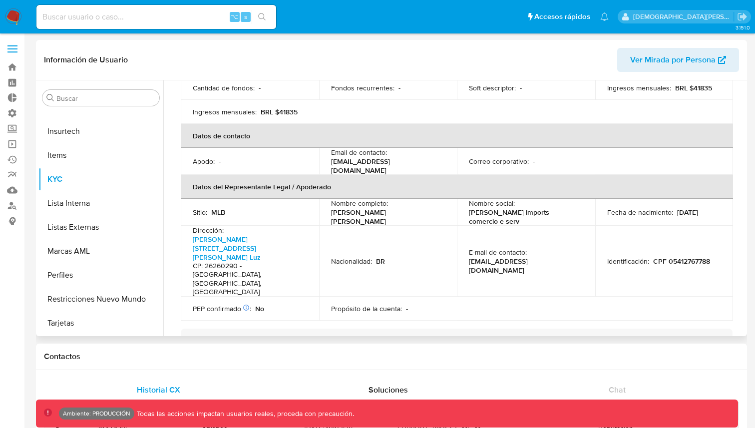
scroll to position [504, 0]
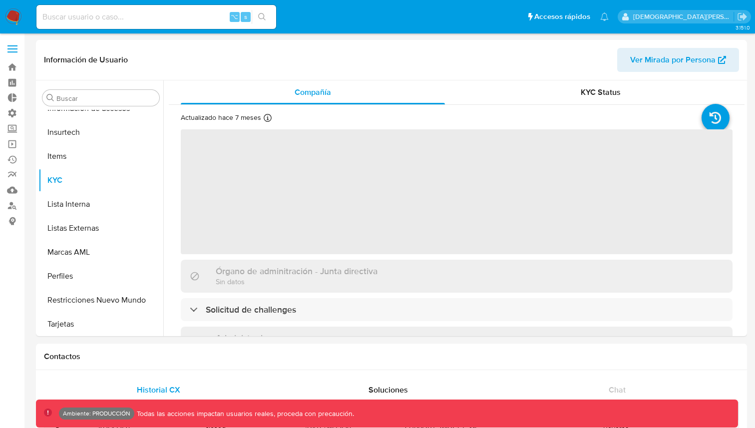
scroll to position [398, 0]
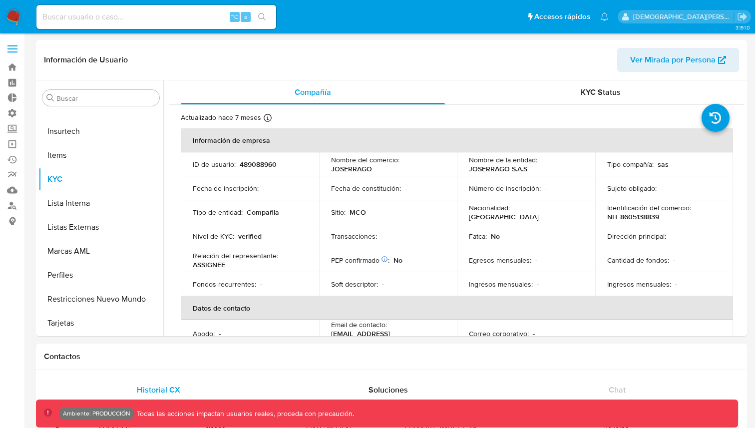
select select "10"
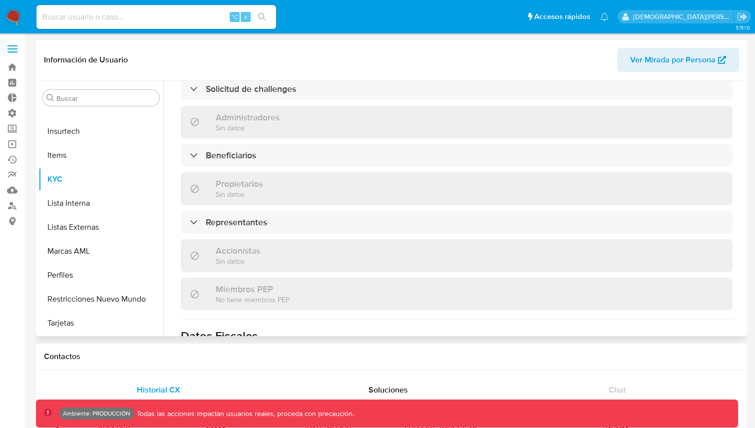
scroll to position [475, 0]
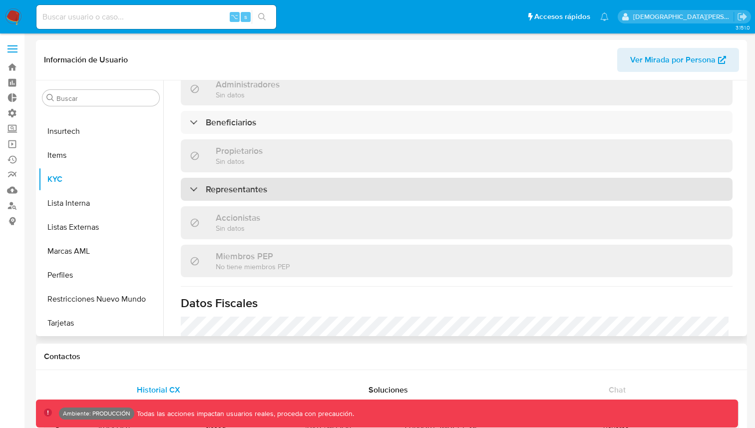
click at [363, 178] on div "Representantes" at bounding box center [457, 189] width 552 height 23
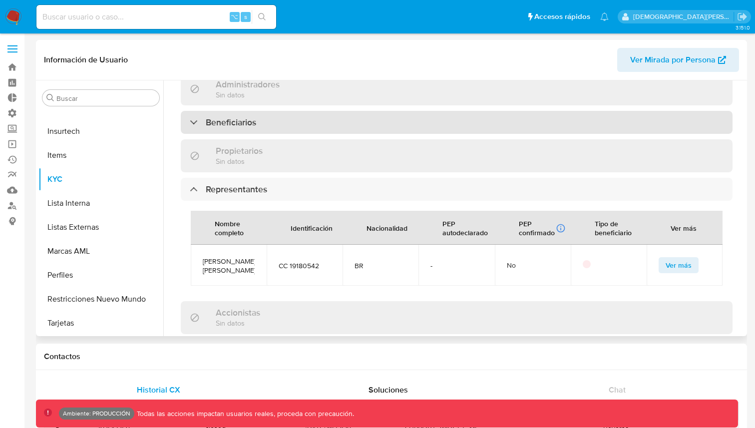
click at [357, 111] on div "Beneficiarios" at bounding box center [457, 122] width 552 height 23
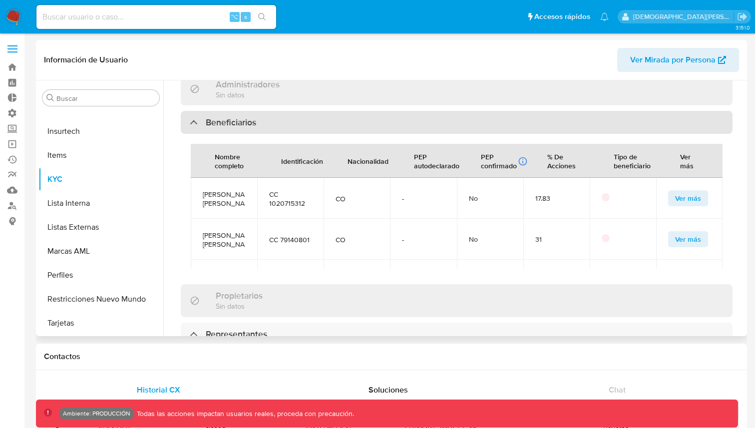
click at [363, 112] on div "Beneficiarios" at bounding box center [457, 122] width 552 height 23
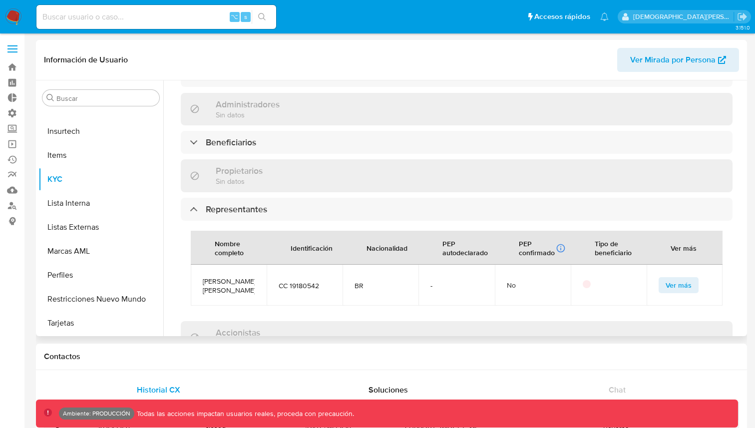
scroll to position [527, 0]
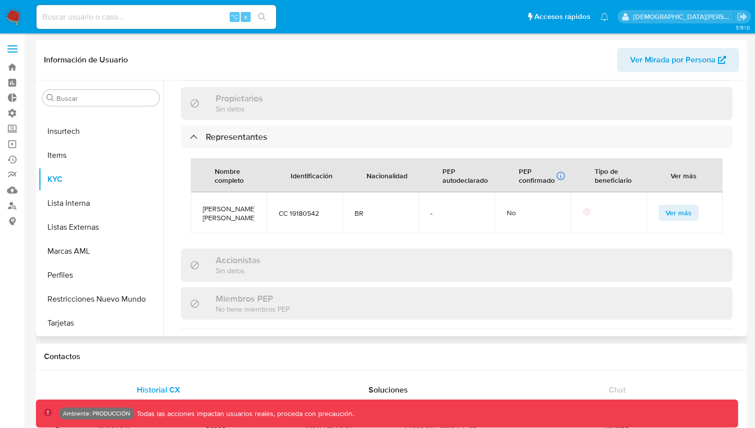
click at [303, 209] on span "CC 19180542" at bounding box center [305, 213] width 52 height 9
copy span "19180542"
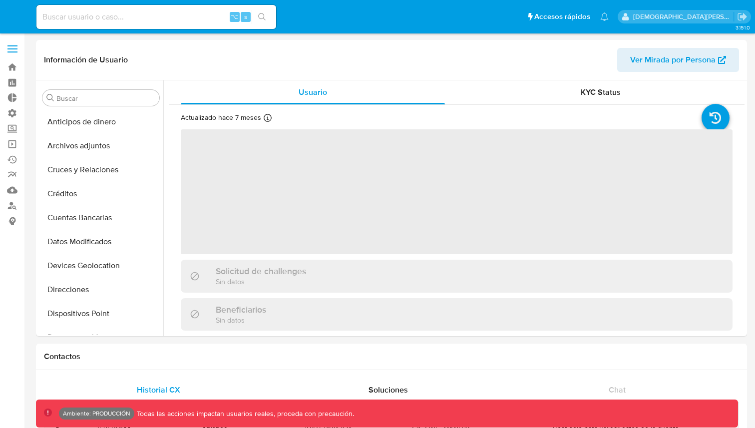
select select "10"
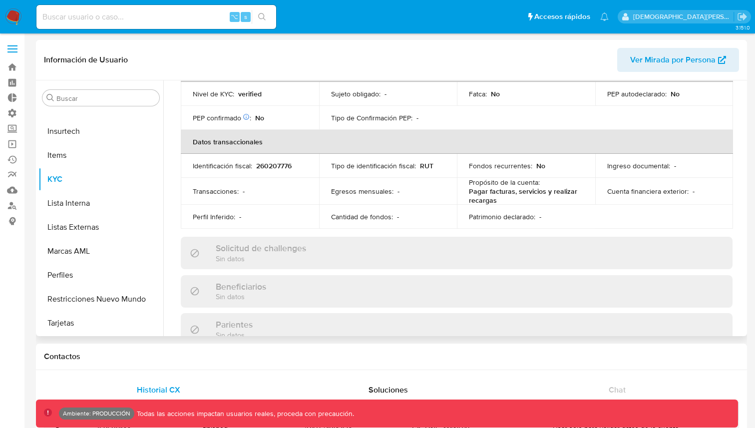
scroll to position [0, 0]
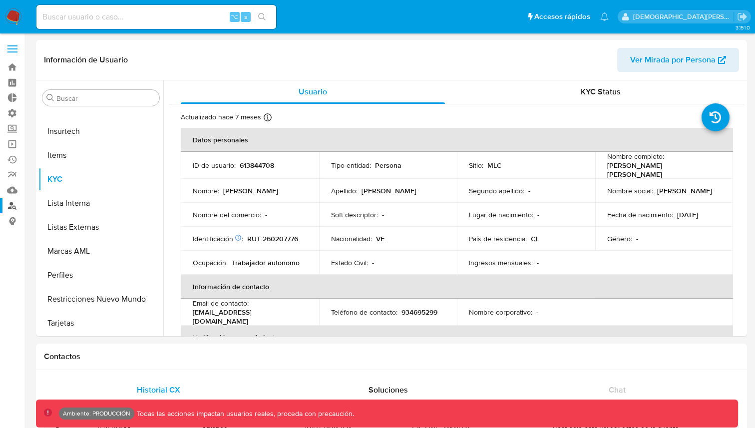
click at [11, 210] on link "Buscador de personas" at bounding box center [59, 205] width 119 height 15
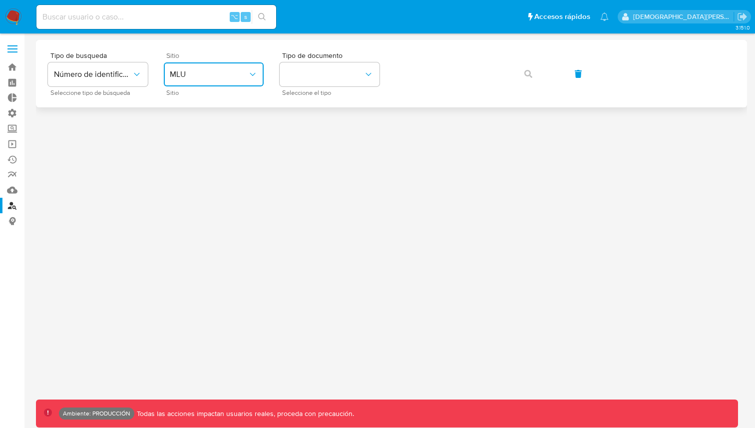
click at [173, 78] on span "MLU" at bounding box center [209, 74] width 78 height 10
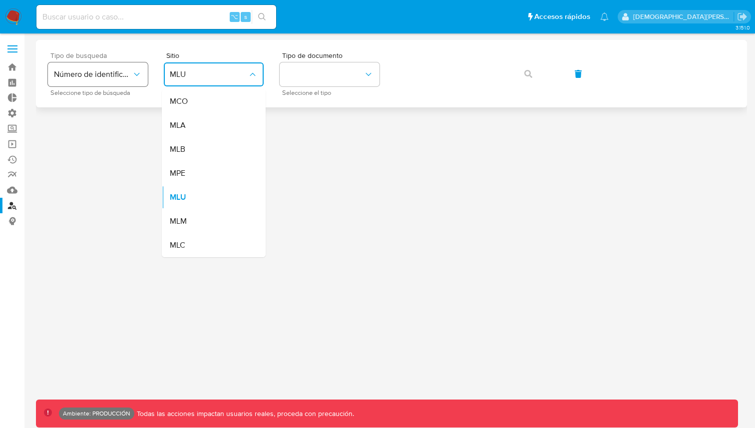
click at [129, 65] on button "Número de identificación" at bounding box center [98, 74] width 100 height 24
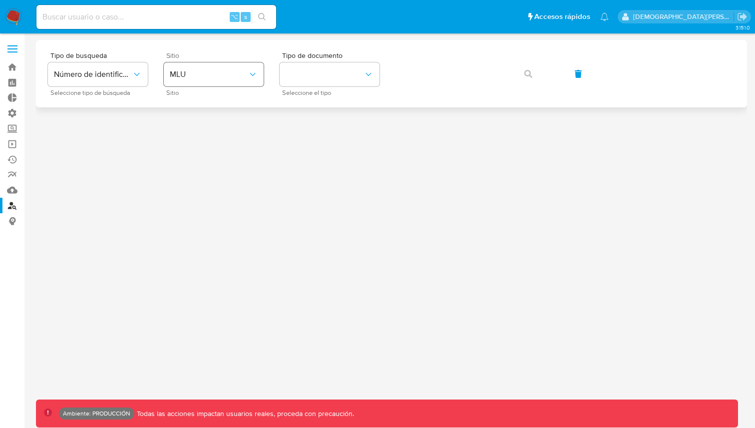
click at [167, 78] on button "MLU" at bounding box center [214, 74] width 100 height 24
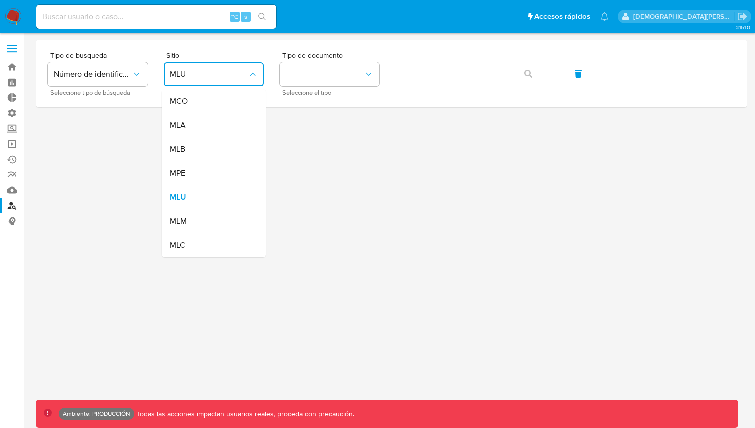
click at [186, 240] on div "MLC" at bounding box center [211, 245] width 82 height 24
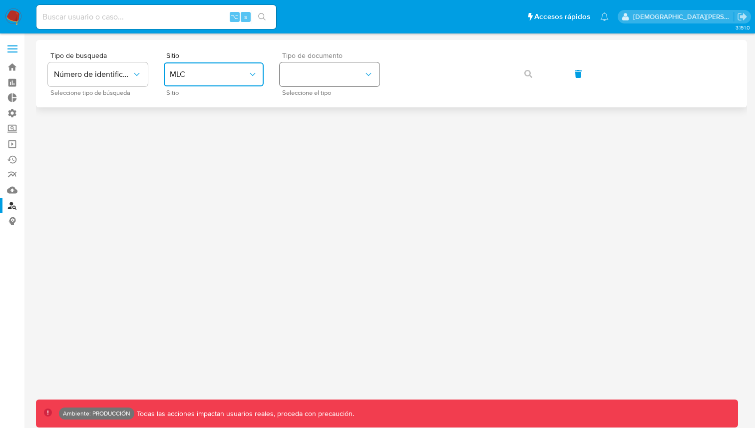
click at [316, 80] on button "identificationType" at bounding box center [330, 74] width 100 height 24
click at [320, 108] on div "RUT RUT" at bounding box center [327, 106] width 82 height 34
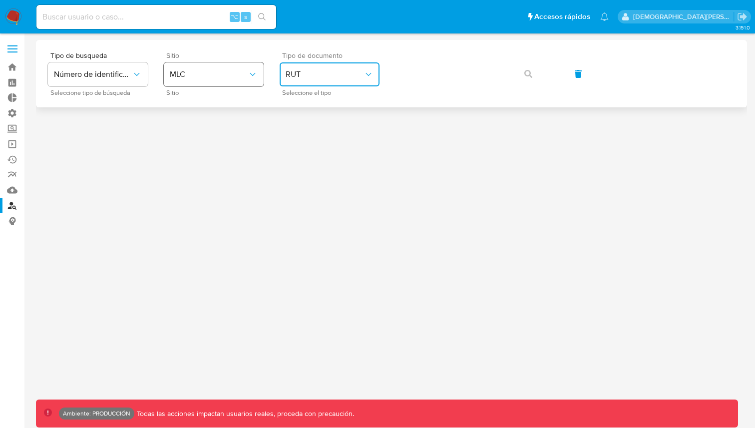
click at [201, 81] on button "MLC" at bounding box center [214, 74] width 100 height 24
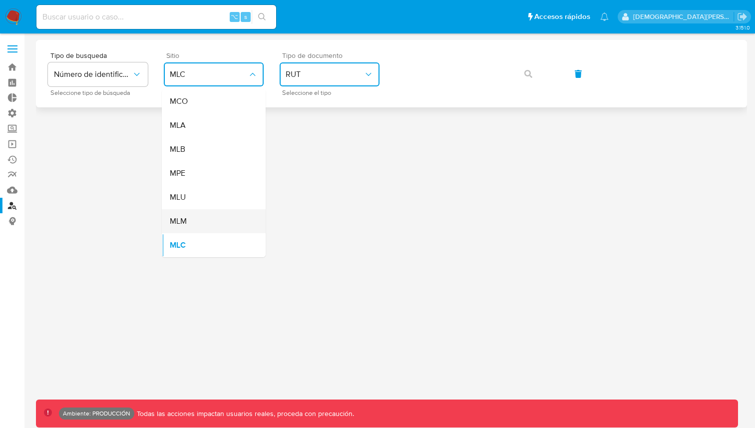
click at [192, 222] on div "MLM" at bounding box center [211, 221] width 82 height 24
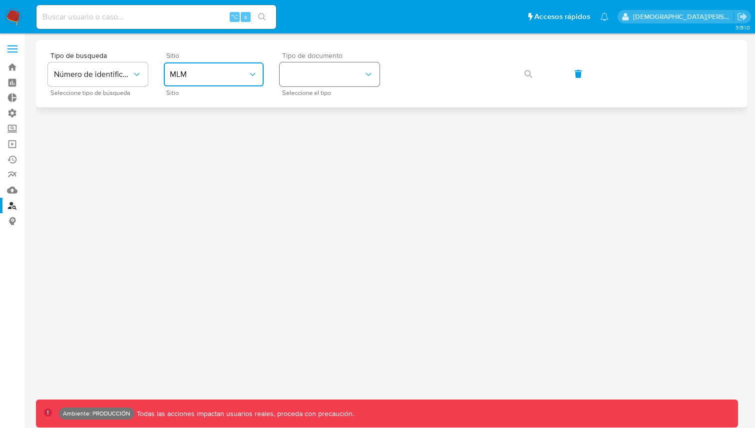
click at [329, 77] on button "identificationType" at bounding box center [330, 74] width 100 height 24
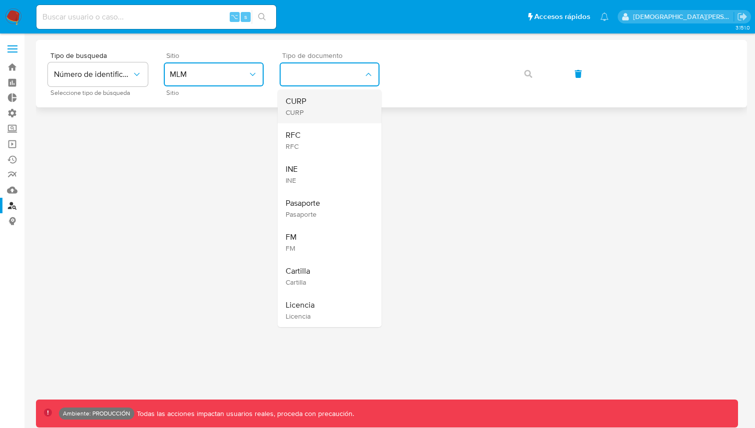
click at [329, 108] on div "CURP CURP" at bounding box center [327, 106] width 82 height 34
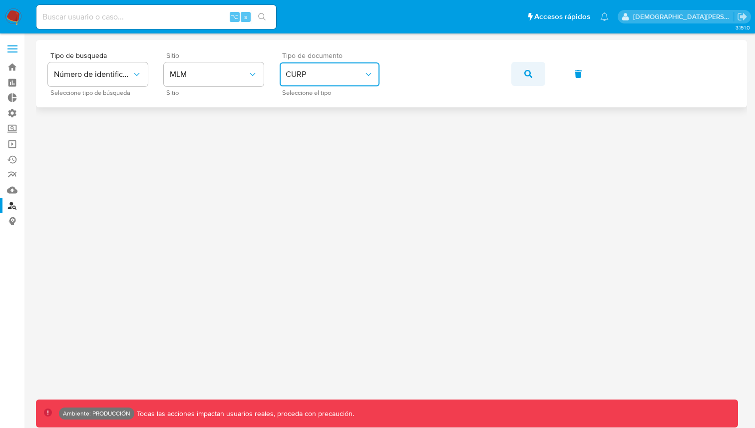
click at [542, 74] on button "button" at bounding box center [528, 74] width 34 height 24
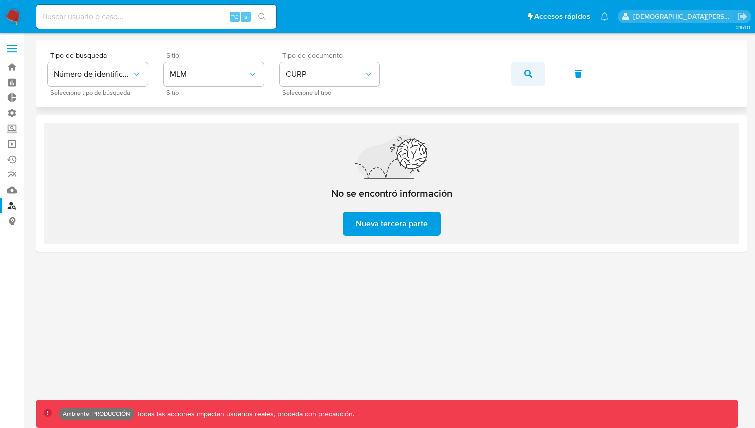
click at [530, 71] on icon "button" at bounding box center [528, 74] width 8 height 8
click at [203, 74] on span "MLM" at bounding box center [209, 74] width 78 height 10
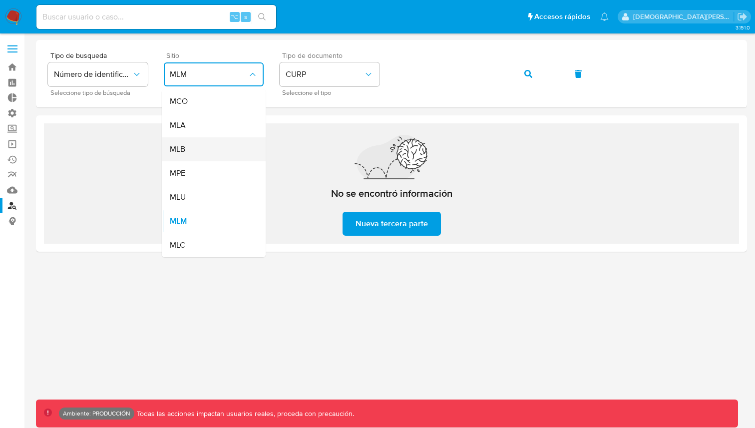
click at [197, 146] on div "MLB" at bounding box center [211, 149] width 82 height 24
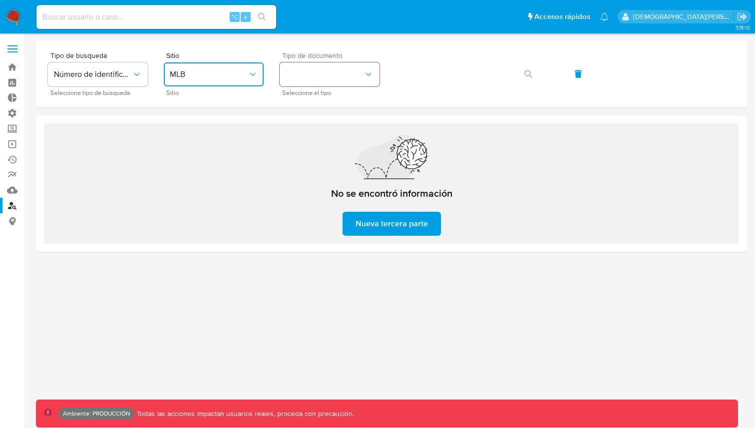
click at [312, 79] on button "identificationType" at bounding box center [330, 74] width 100 height 24
click at [315, 140] on div "CPF CPF" at bounding box center [327, 140] width 82 height 34
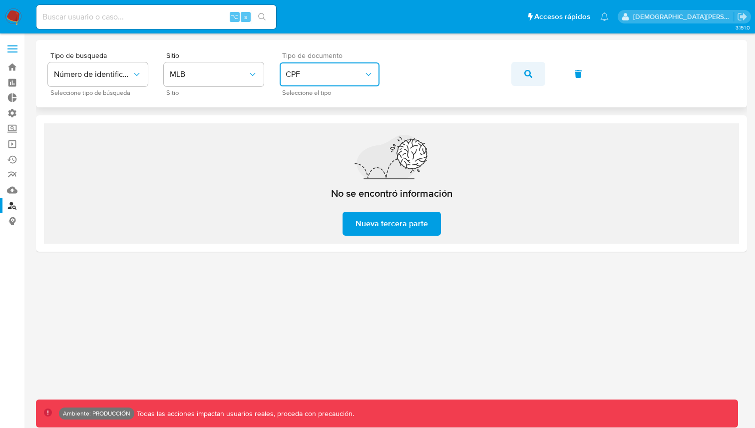
click at [543, 72] on button "button" at bounding box center [528, 74] width 34 height 24
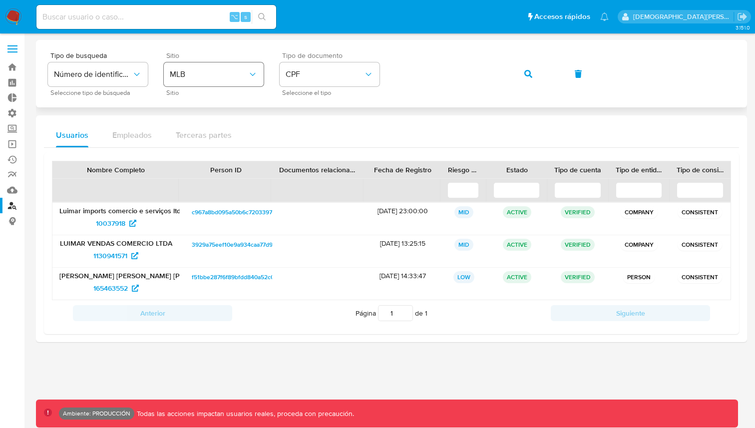
click at [176, 77] on span "MLB" at bounding box center [209, 74] width 78 height 10
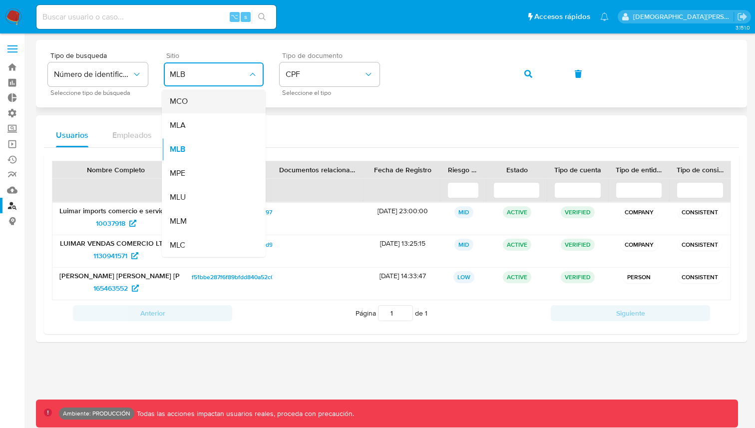
click at [193, 106] on div "MCO" at bounding box center [211, 101] width 82 height 24
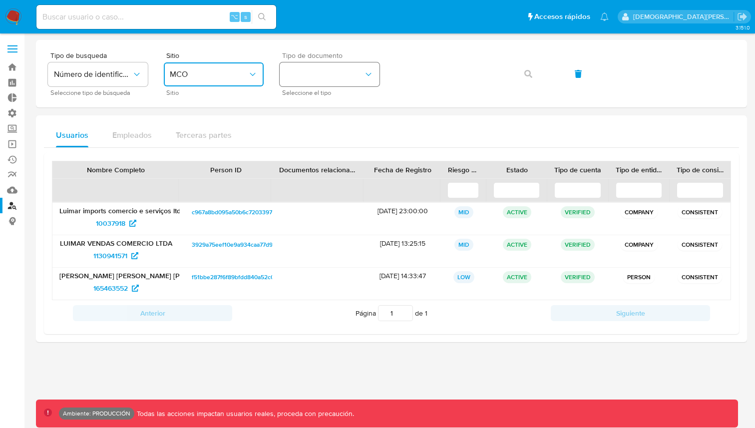
click at [328, 67] on button "identificationType" at bounding box center [330, 74] width 100 height 24
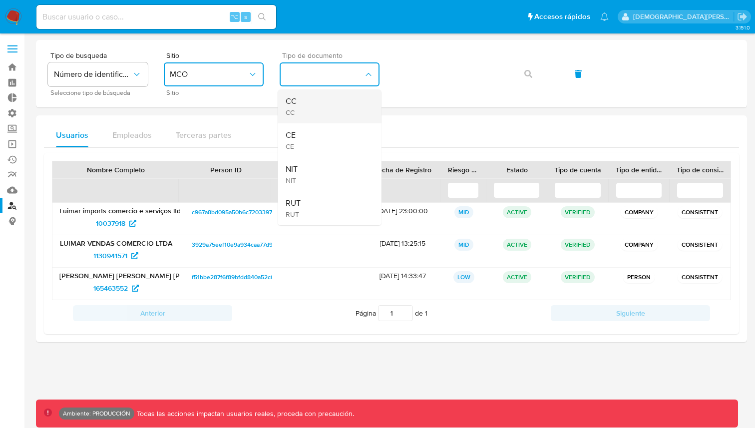
click at [331, 100] on div "CC CC" at bounding box center [327, 106] width 82 height 34
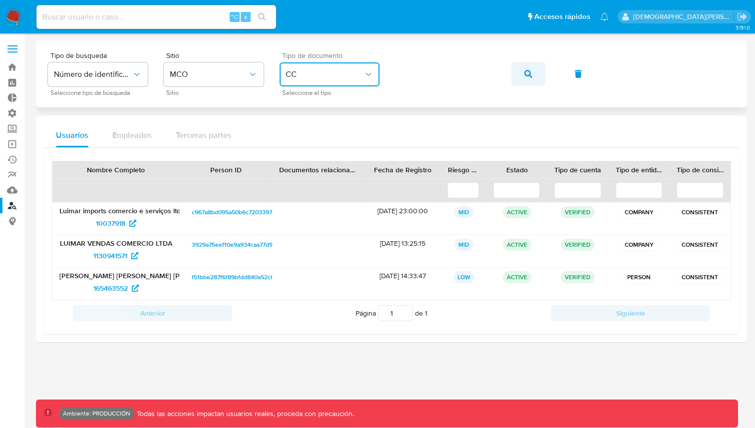
click at [529, 75] on icon "button" at bounding box center [528, 74] width 8 height 8
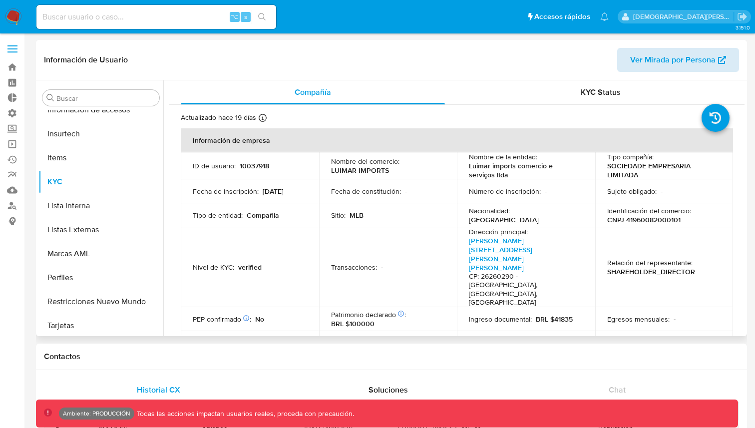
scroll to position [422, 0]
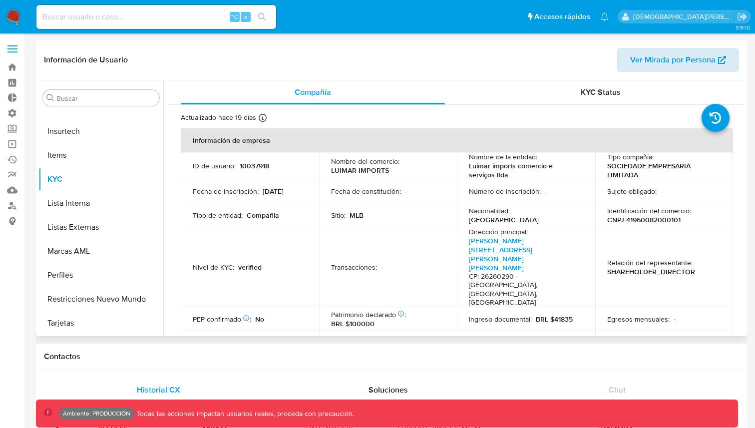
select select "10"
click at [667, 63] on span "Ver Mirada por Persona" at bounding box center [672, 60] width 85 height 24
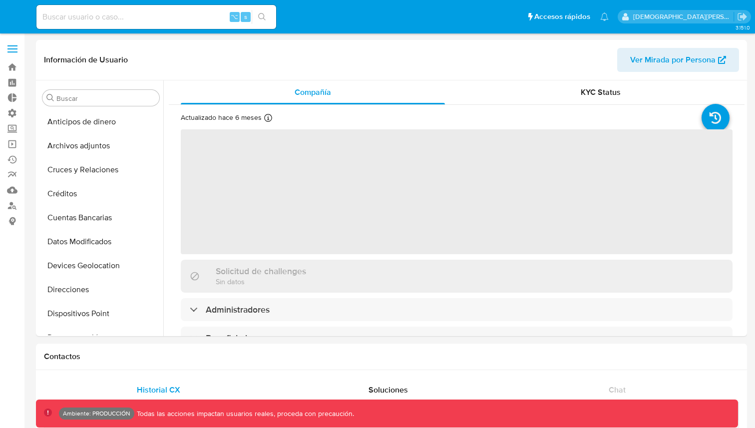
select select "10"
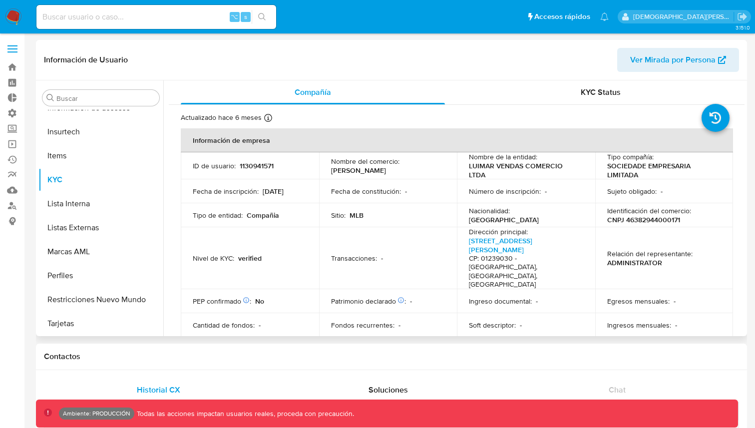
scroll to position [422, 0]
click at [656, 66] on span "Ver Mirada por Persona" at bounding box center [672, 60] width 85 height 24
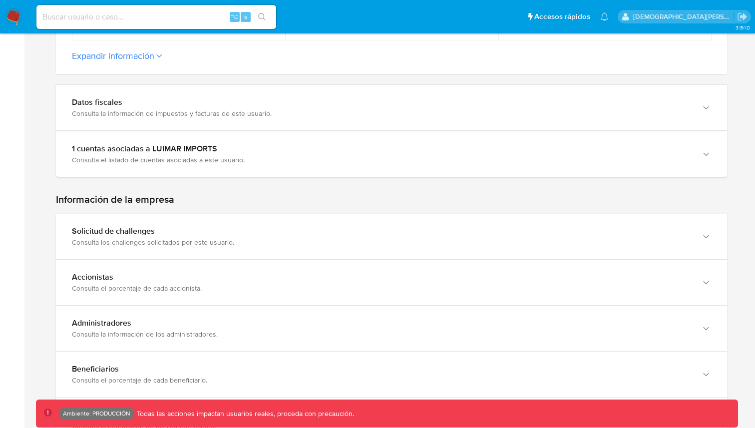
scroll to position [562, 0]
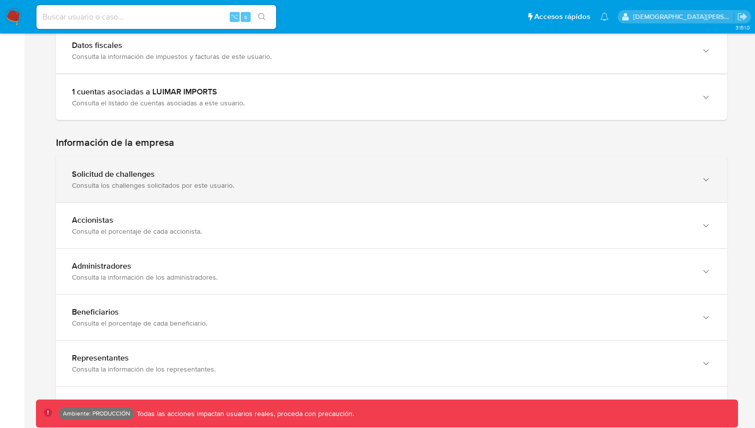
click at [379, 157] on div "Solicitud de challenges Consulta los challenges solicitados por este usuario." at bounding box center [391, 179] width 671 height 45
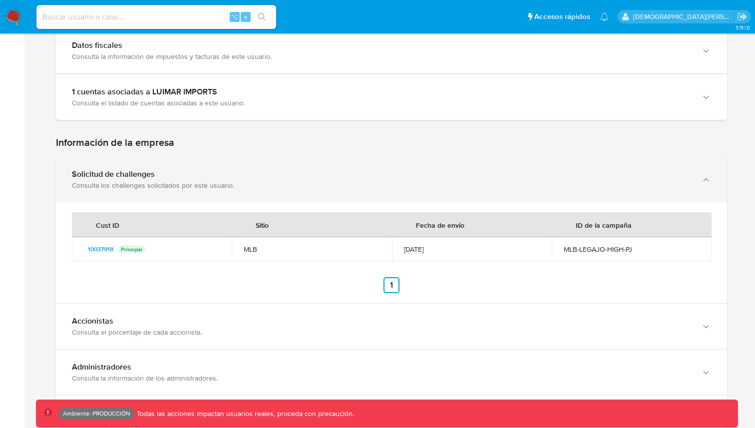
click at [379, 157] on div "Solicitud de challenges Consulta los challenges solicitados por este usuario." at bounding box center [391, 179] width 671 height 45
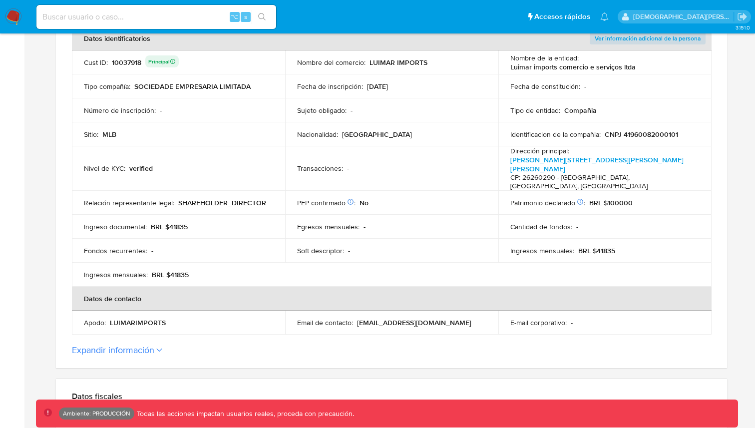
scroll to position [215, 0]
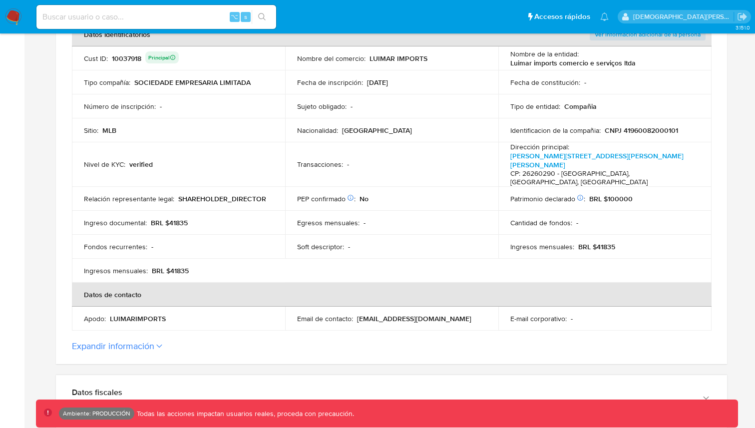
click at [140, 340] on button "Expandir información" at bounding box center [113, 345] width 82 height 11
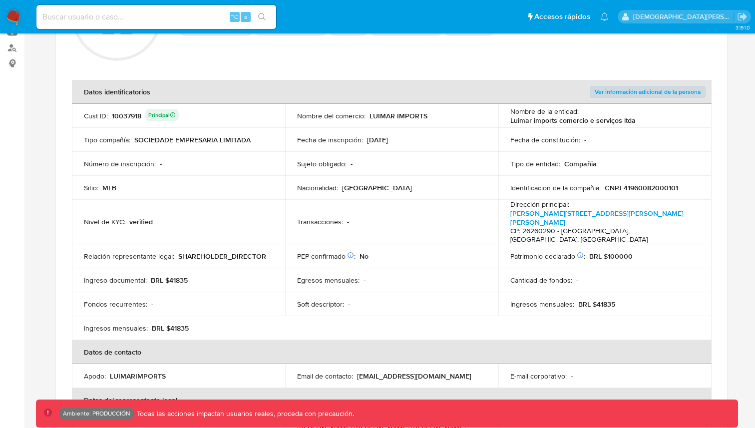
scroll to position [0, 0]
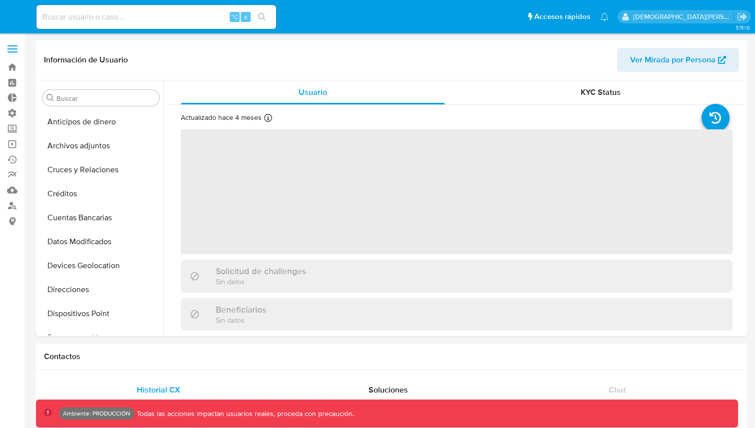
select select "10"
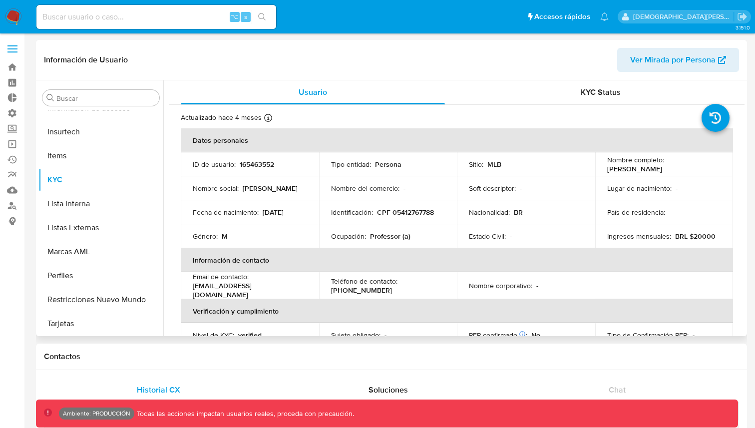
scroll to position [422, 0]
click at [643, 60] on span "Ver Mirada por Persona" at bounding box center [672, 60] width 85 height 24
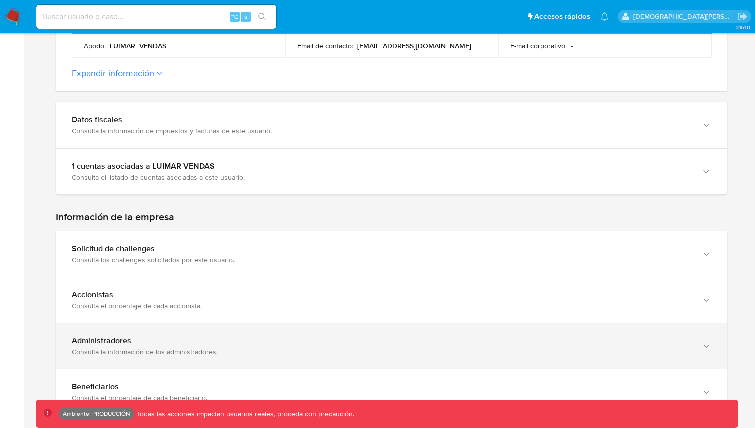
scroll to position [507, 0]
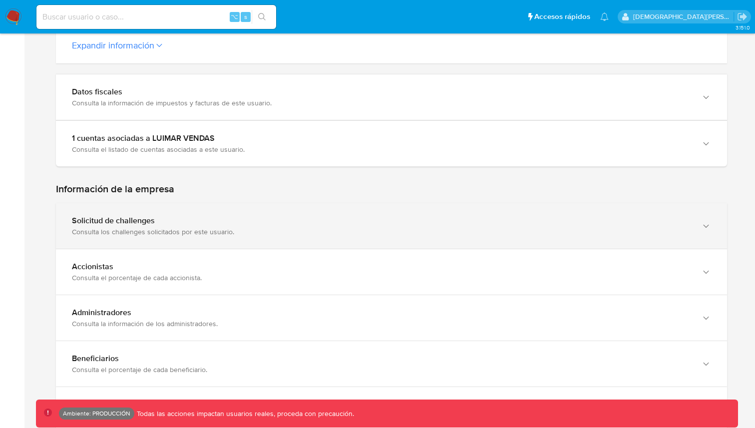
click at [159, 216] on div "Solicitud de challenges" at bounding box center [381, 221] width 619 height 10
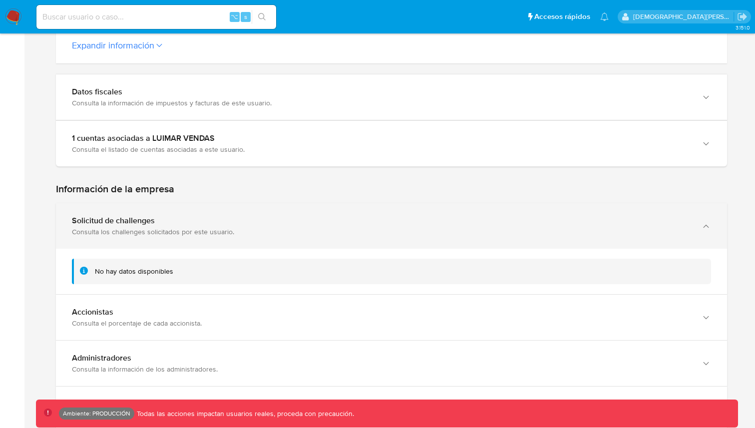
click at [159, 216] on div "Solicitud de challenges" at bounding box center [381, 221] width 619 height 10
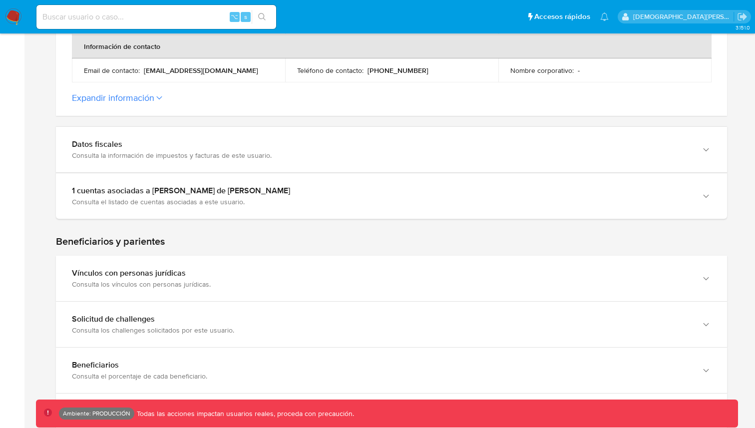
scroll to position [367, 0]
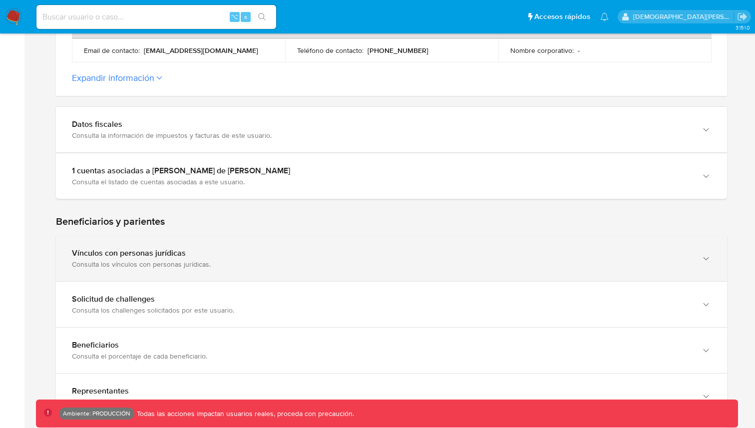
click at [331, 258] on div "Vínculos con personas jurídicas" at bounding box center [381, 253] width 619 height 10
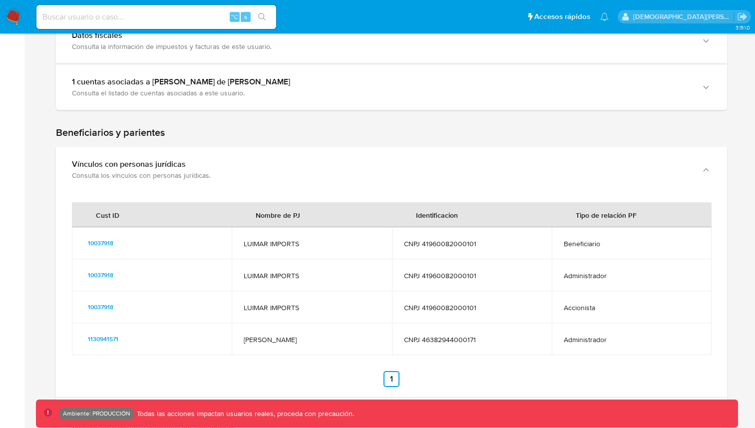
scroll to position [455, 0]
